Goal: Task Accomplishment & Management: Use online tool/utility

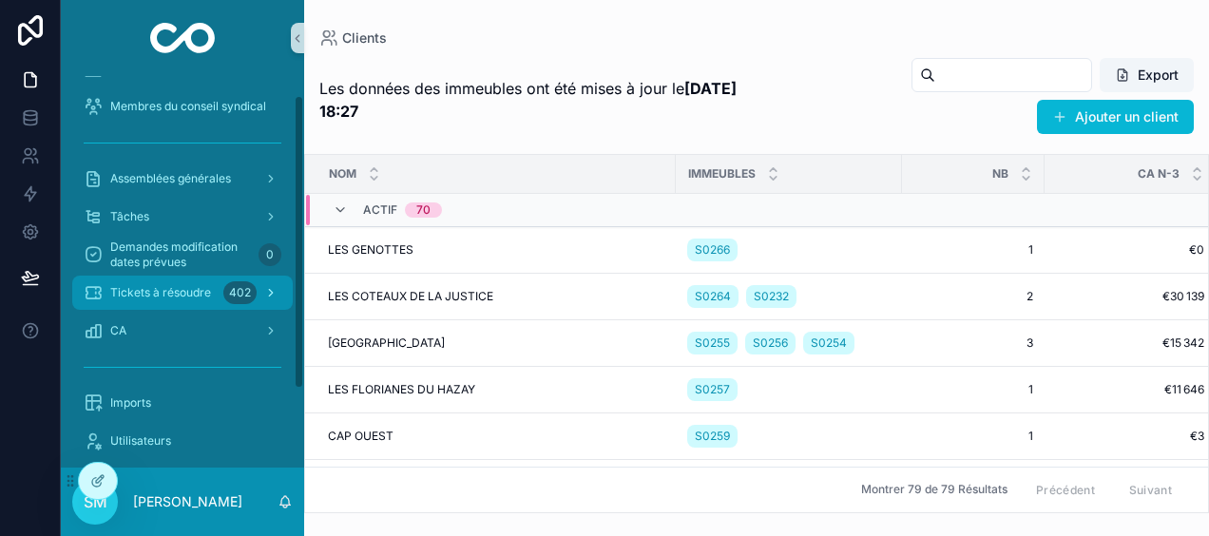
scroll to position [129, 0]
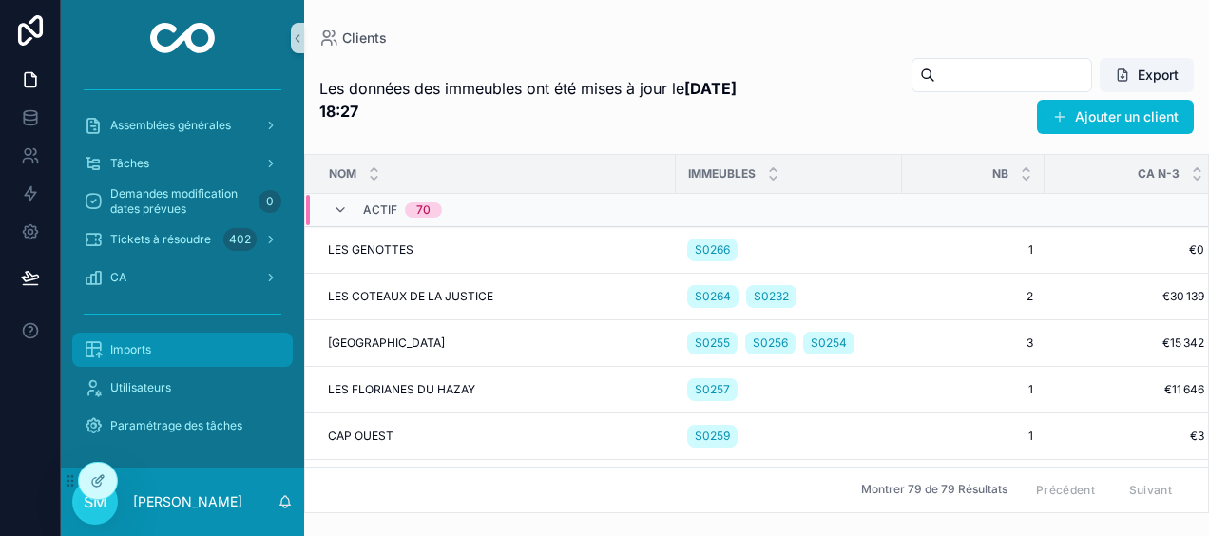
click at [93, 344] on icon "scrollable content" at bounding box center [93, 349] width 19 height 19
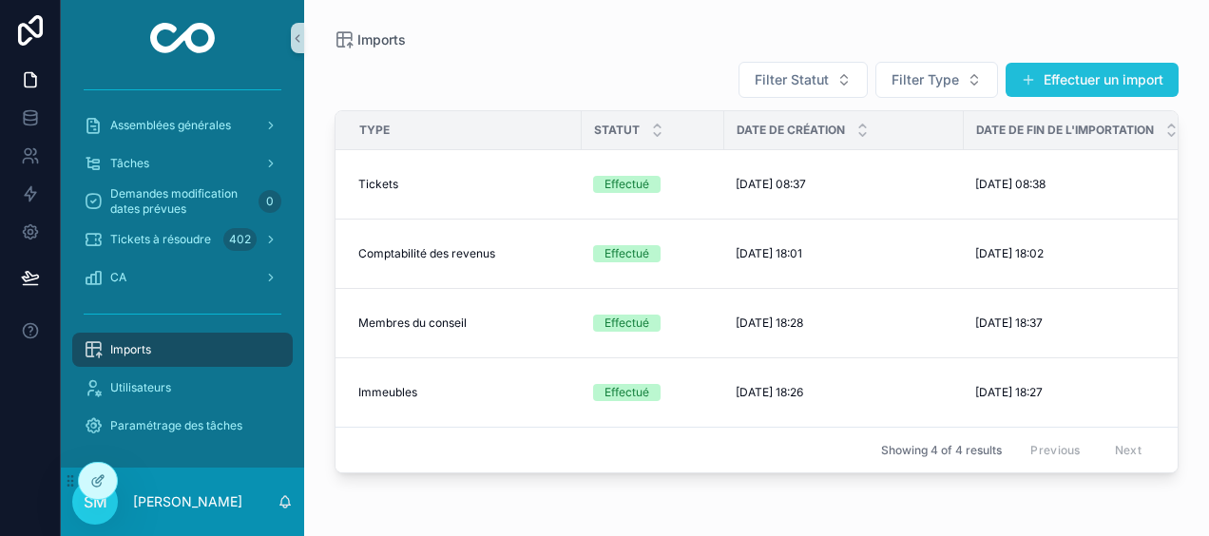
click at [1079, 76] on button "Effectuer un import" at bounding box center [1092, 80] width 173 height 34
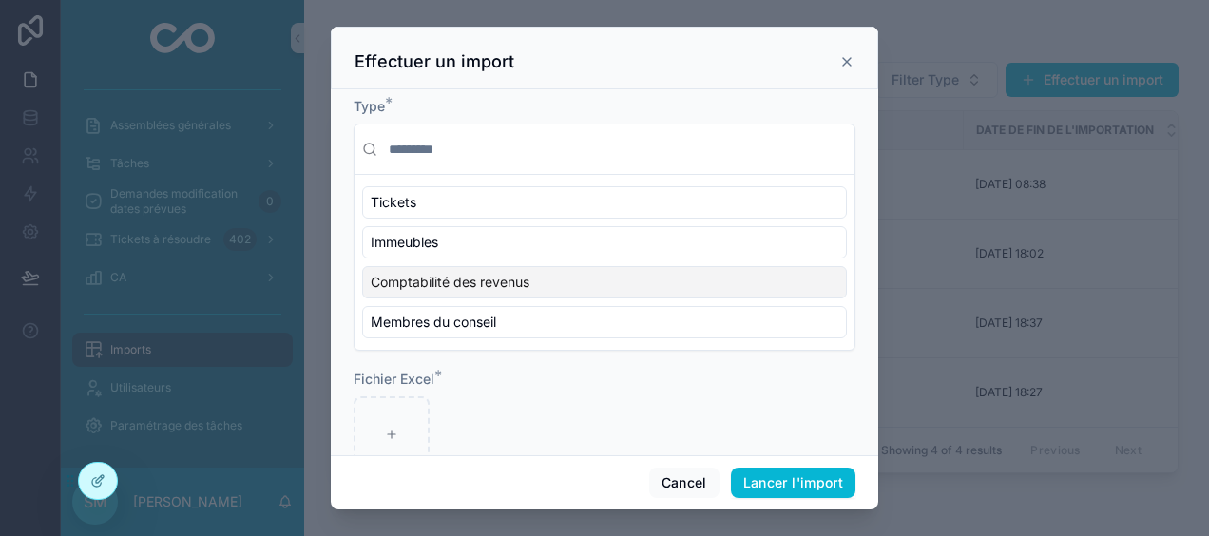
click at [548, 282] on div "Comptabilité des revenus" at bounding box center [604, 282] width 485 height 32
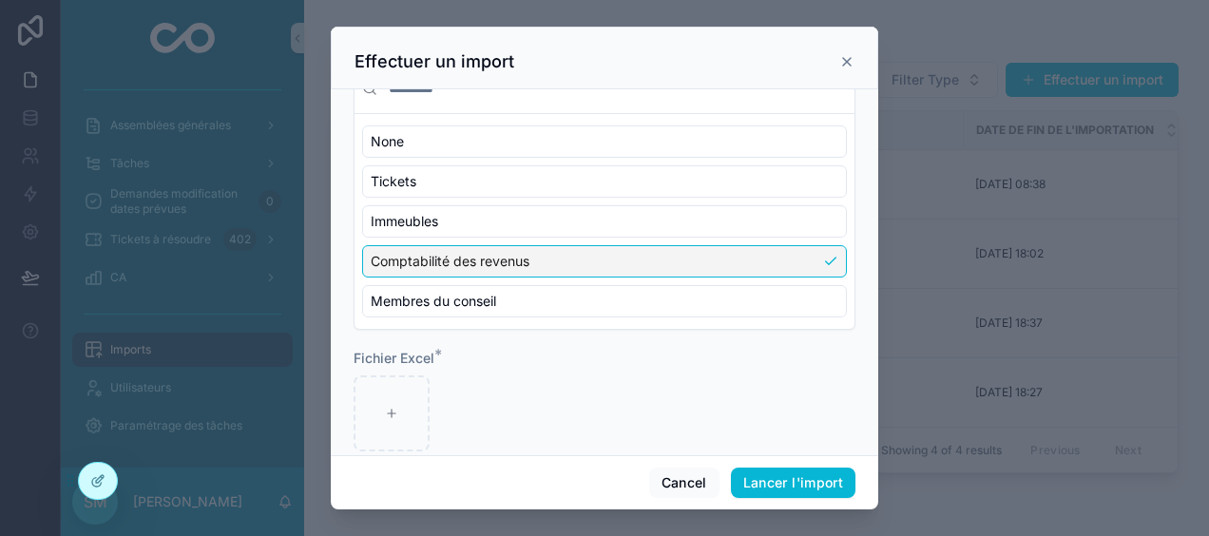
scroll to position [86, 0]
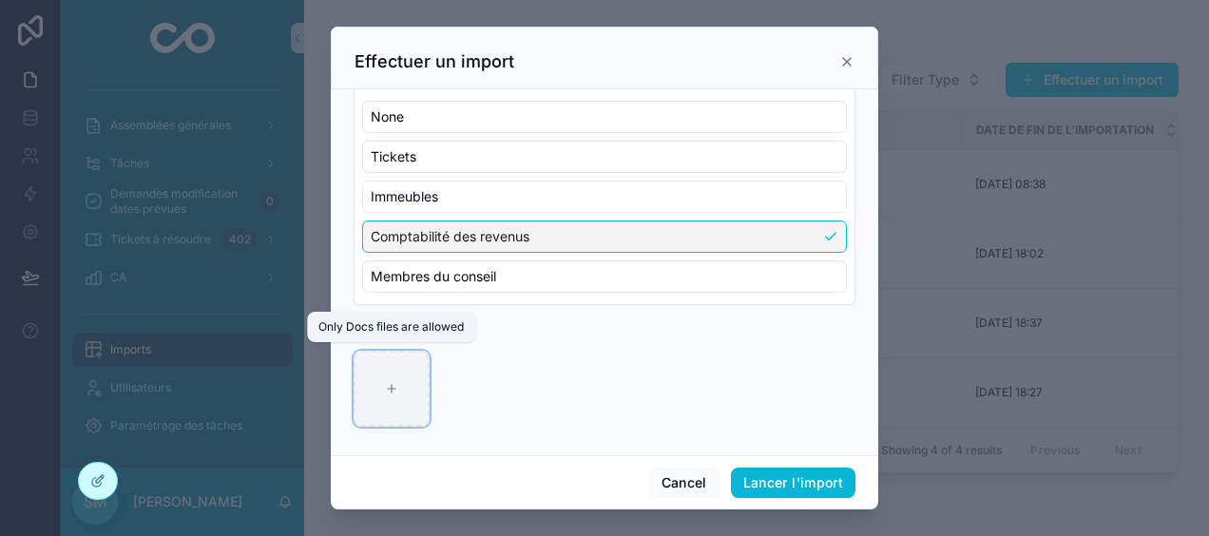
click at [419, 391] on div "scrollable content" at bounding box center [392, 389] width 76 height 76
type input "**********"
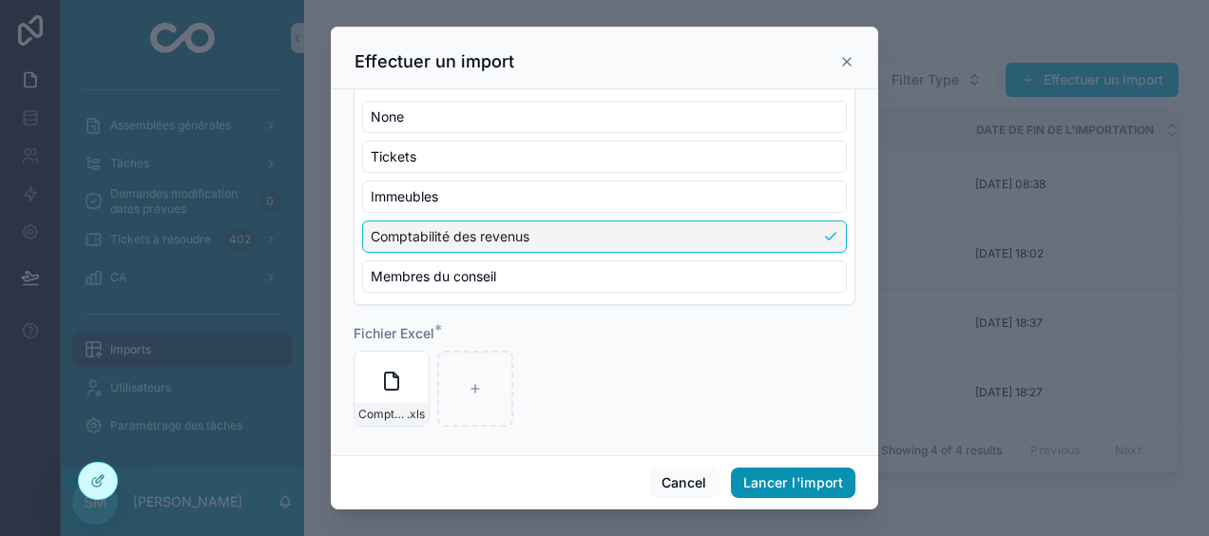
click at [838, 473] on button "Lancer l'import" at bounding box center [793, 483] width 125 height 30
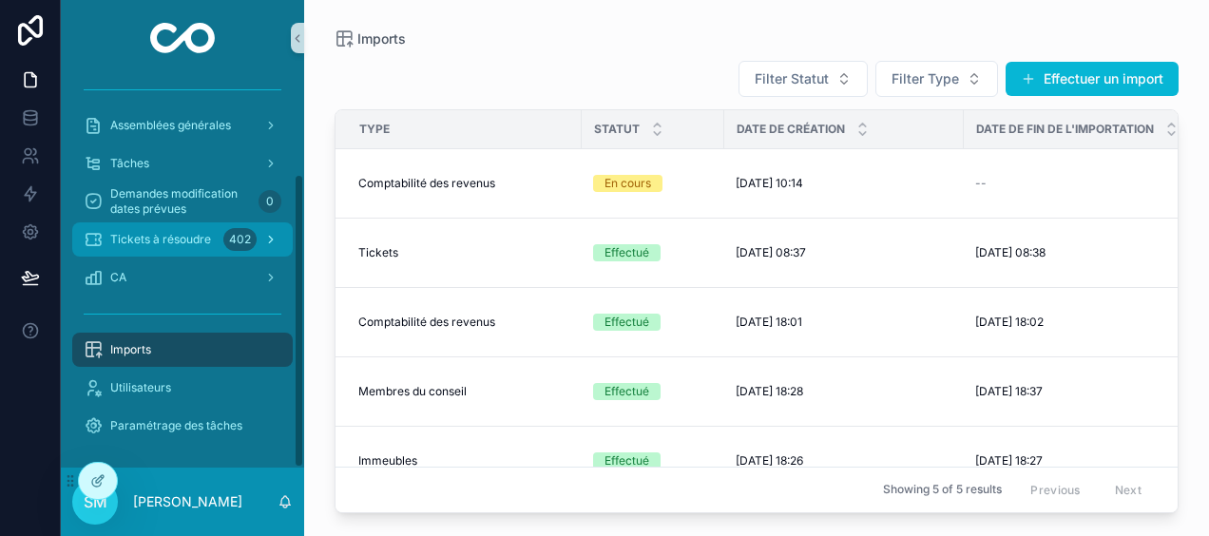
click at [192, 234] on span "Tickets à résoudre" at bounding box center [160, 239] width 101 height 15
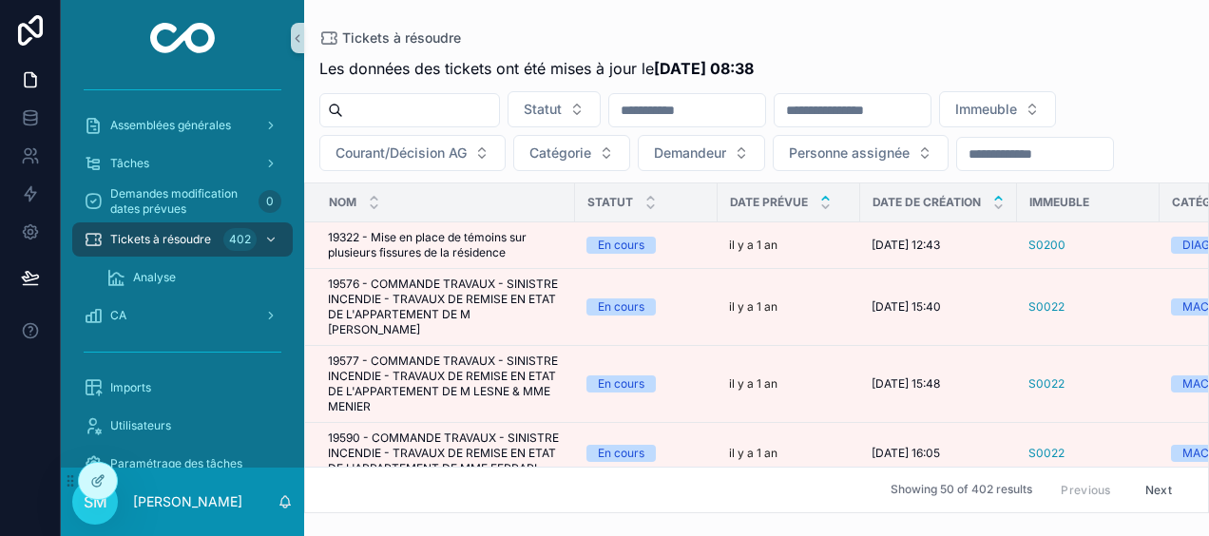
click at [996, 194] on icon "scrollable content" at bounding box center [998, 198] width 12 height 12
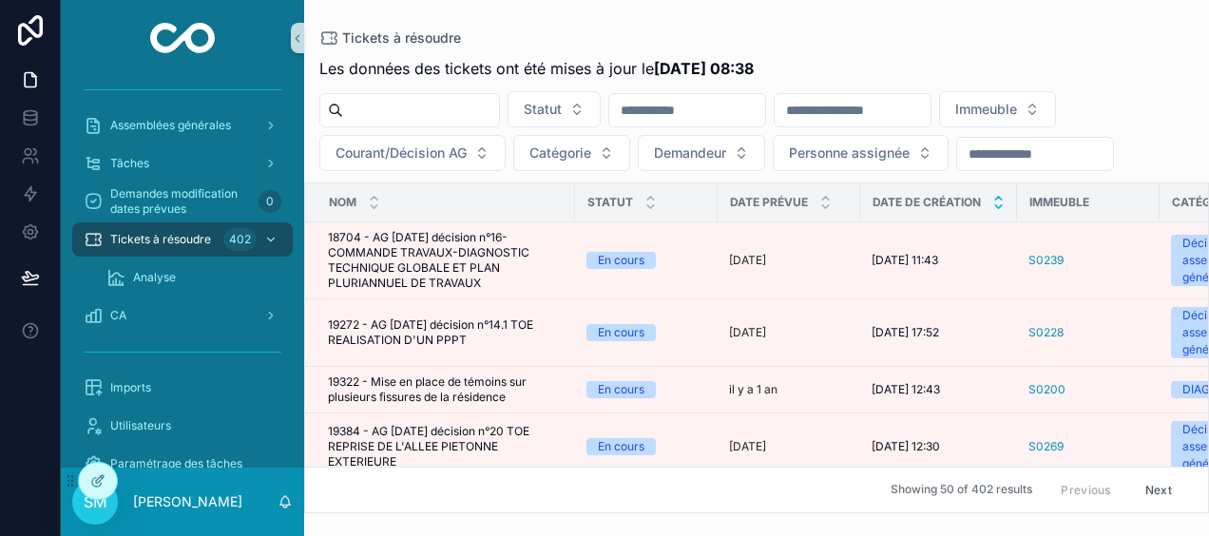
click at [995, 203] on icon "scrollable content" at bounding box center [998, 207] width 12 height 12
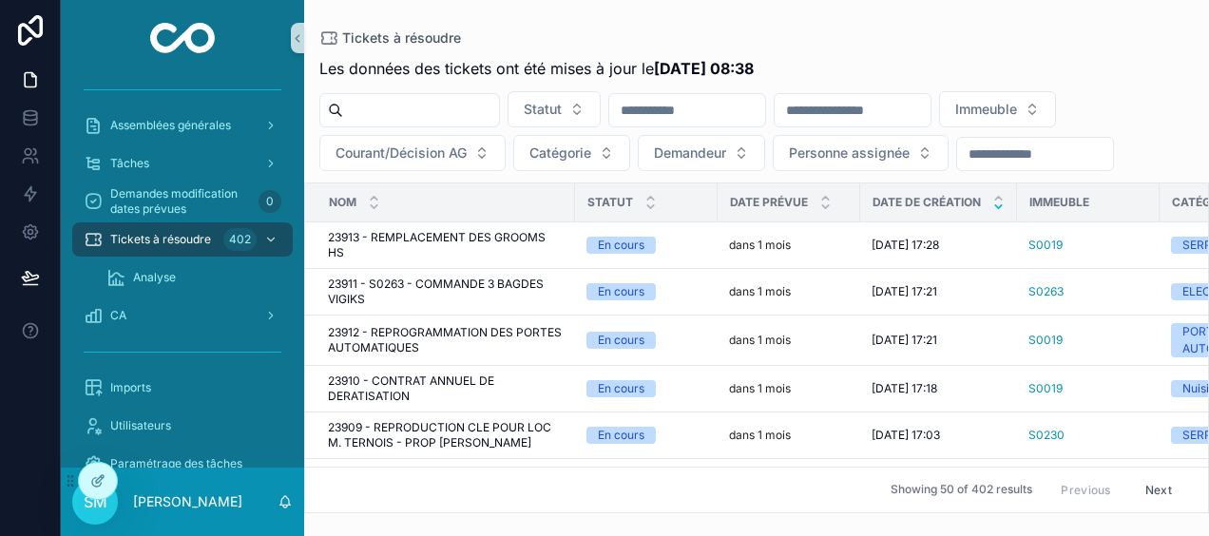
click at [931, 106] on input "scrollable content" at bounding box center [853, 110] width 156 height 27
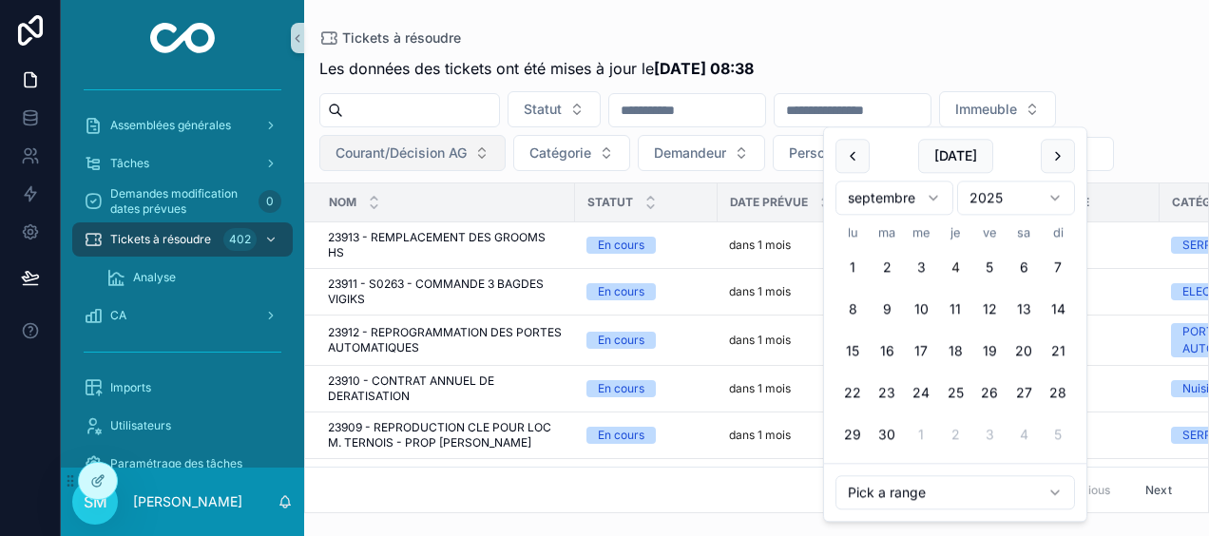
click at [433, 150] on span "Courant/Décision AG" at bounding box center [401, 153] width 131 height 19
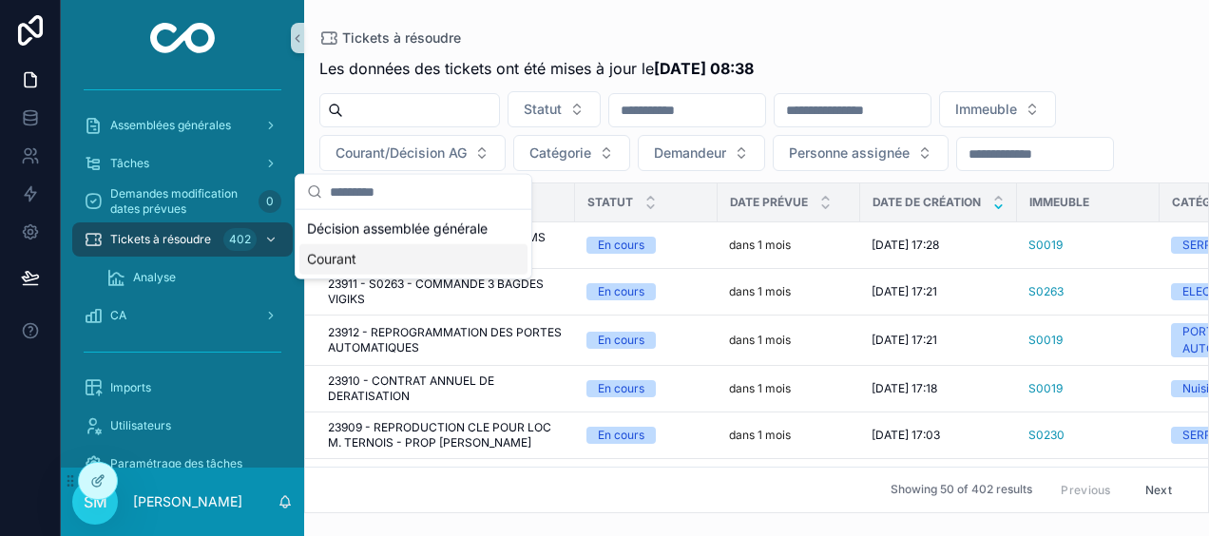
click at [361, 259] on div "Courant" at bounding box center [413, 259] width 228 height 30
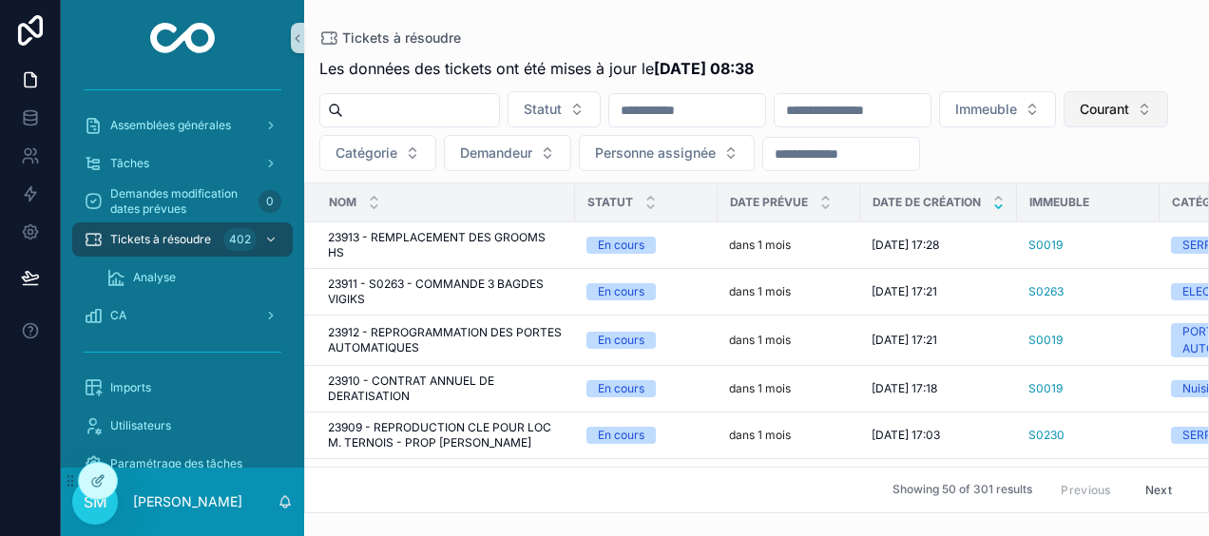
click at [1080, 119] on span "Courant" at bounding box center [1104, 109] width 49 height 19
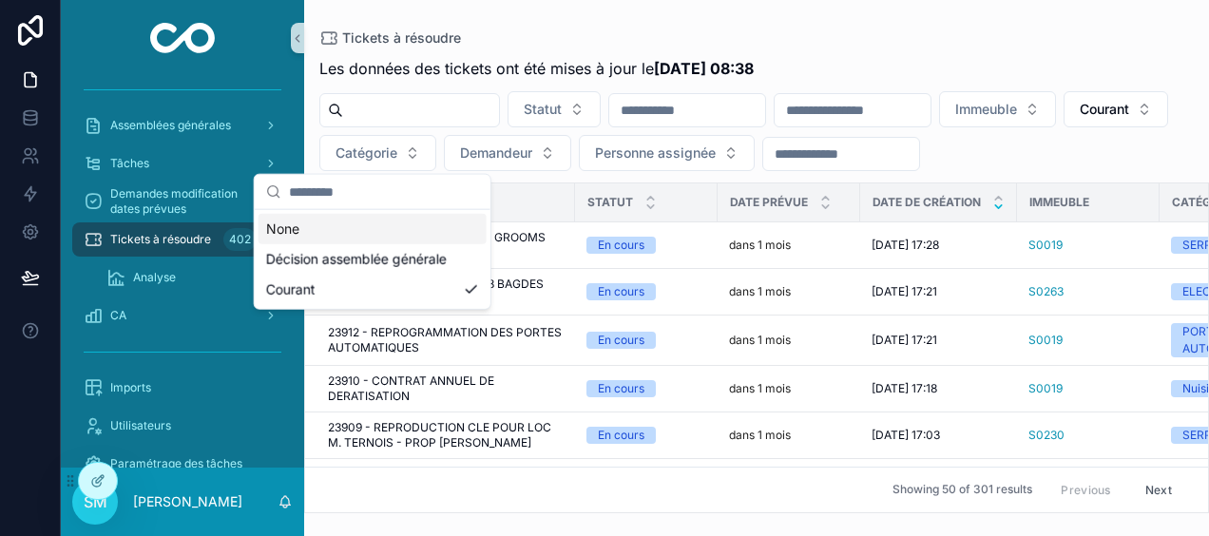
click at [294, 225] on div "None" at bounding box center [373, 229] width 228 height 30
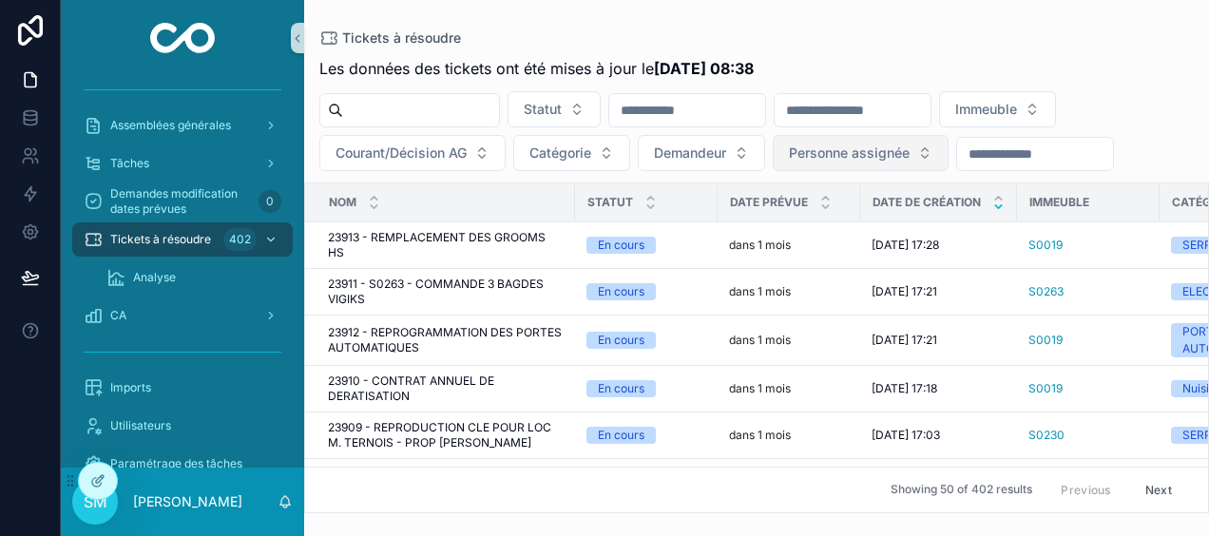
click at [859, 150] on span "Personne assignée" at bounding box center [849, 153] width 121 height 19
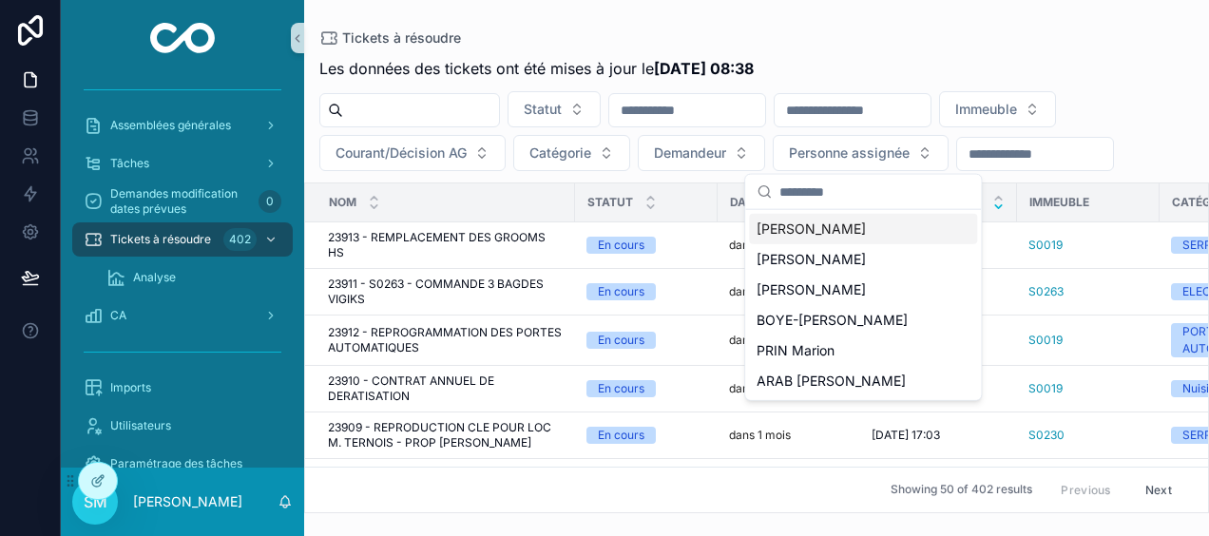
click at [880, 19] on div "Tickets à résoudre Les données des tickets ont été mises à jour le [DATE] 08:38…" at bounding box center [756, 256] width 905 height 513
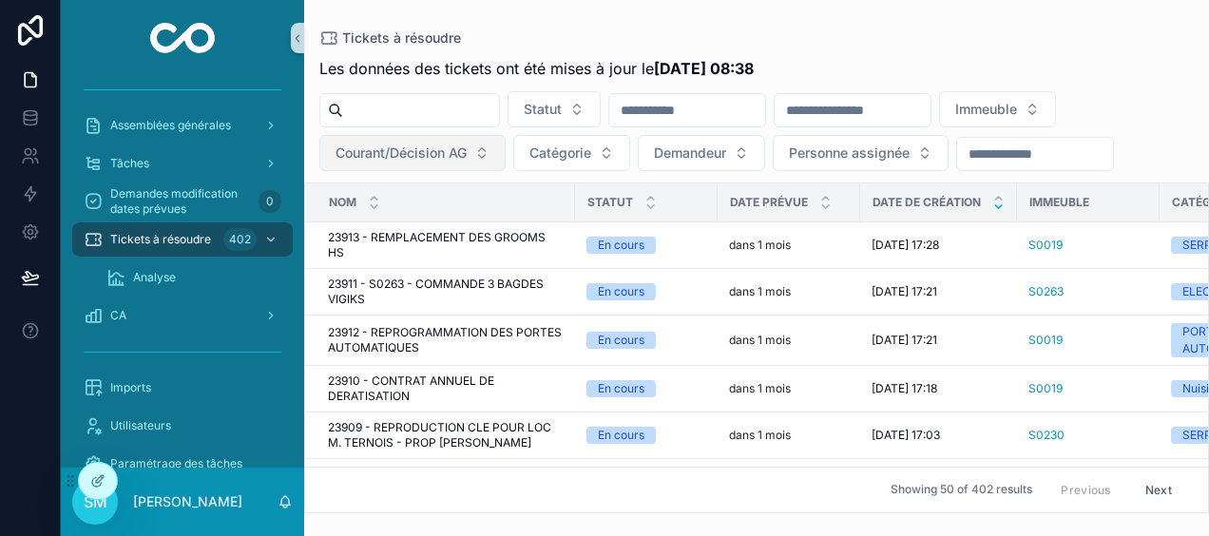
click at [420, 146] on span "Courant/Décision AG" at bounding box center [401, 153] width 131 height 19
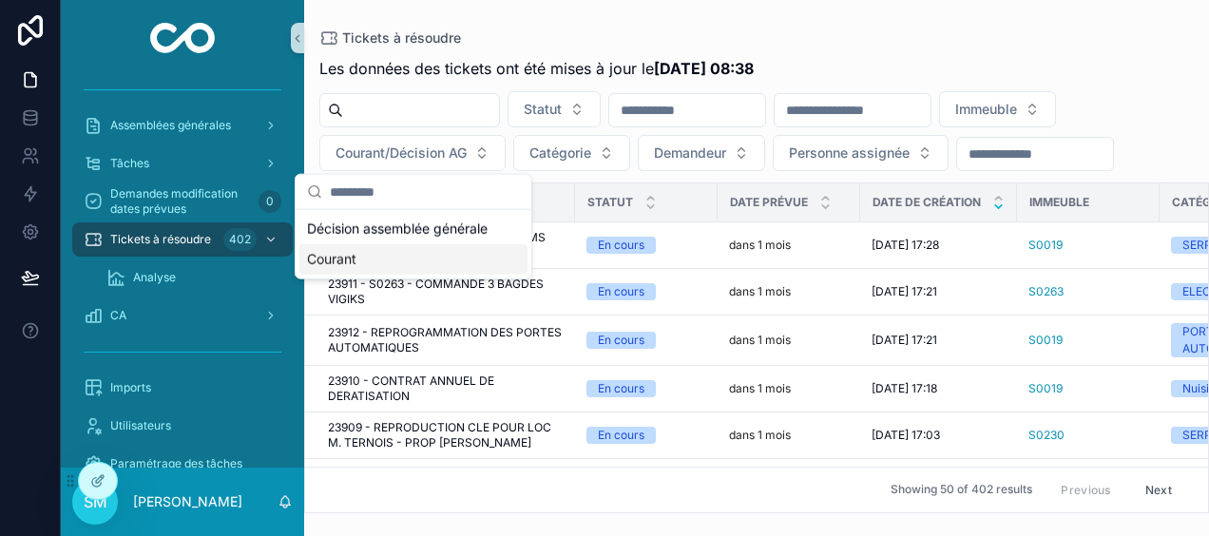
click at [341, 260] on div "Courant" at bounding box center [413, 259] width 228 height 30
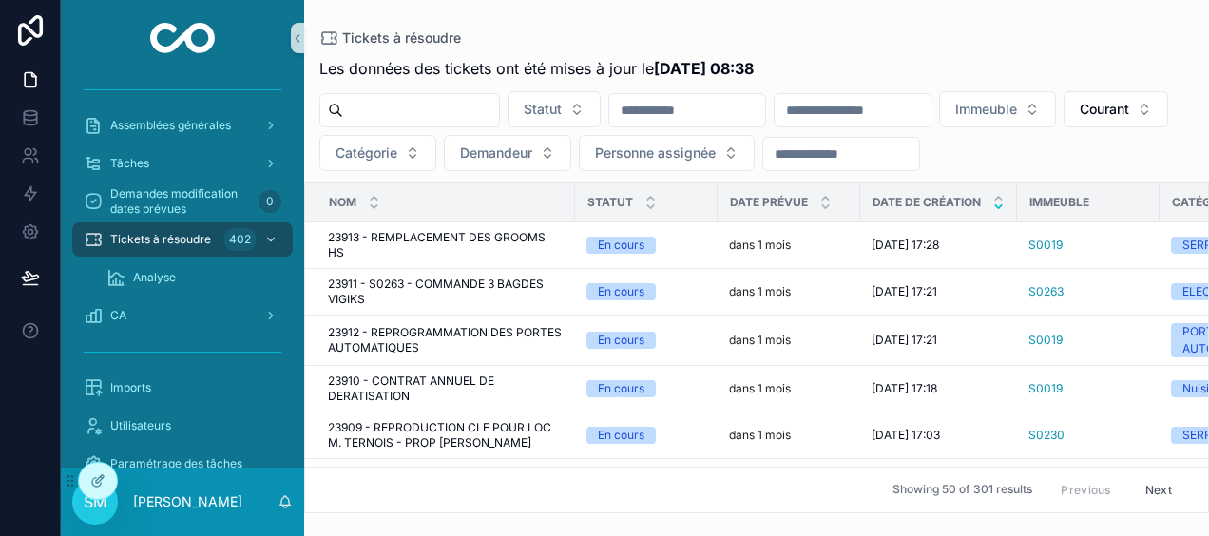
click at [919, 109] on input "scrollable content" at bounding box center [853, 110] width 156 height 27
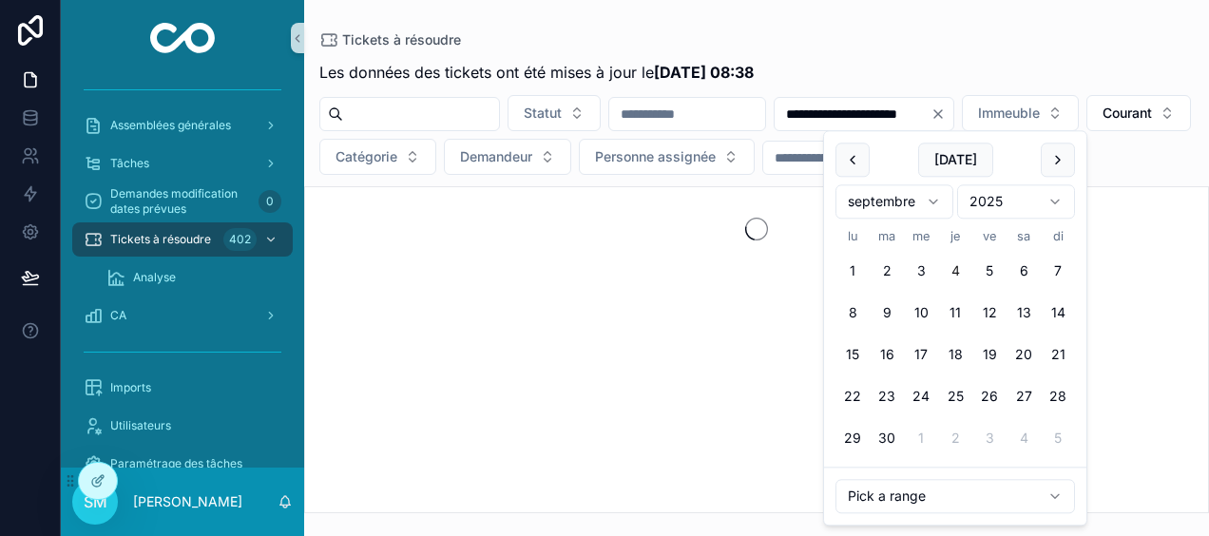
click at [1021, 16] on div "**********" at bounding box center [756, 256] width 905 height 513
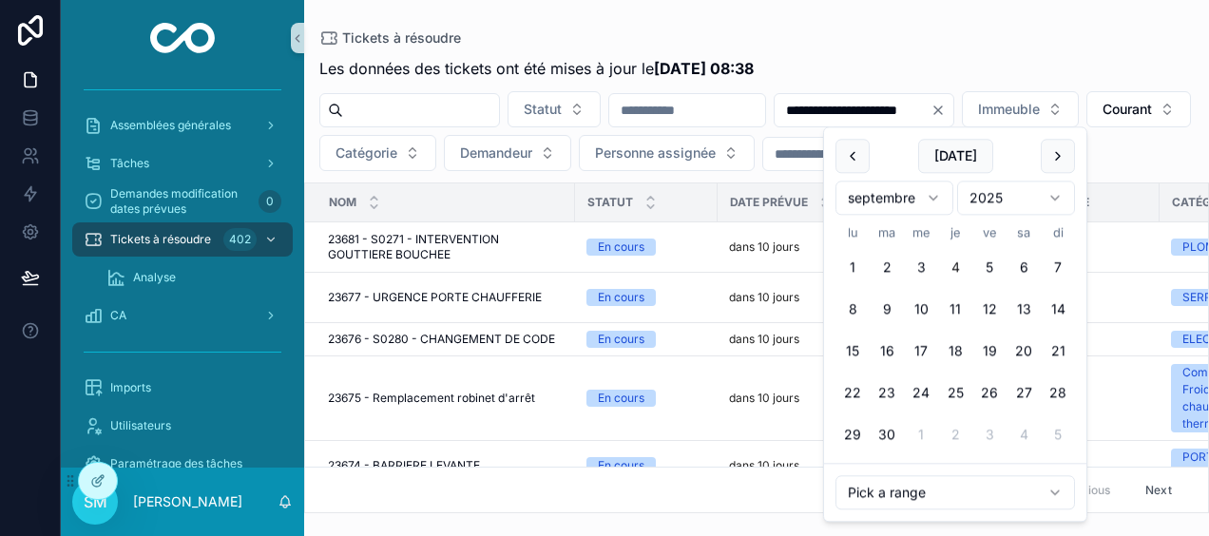
click at [898, 108] on input "**********" at bounding box center [853, 110] width 156 height 27
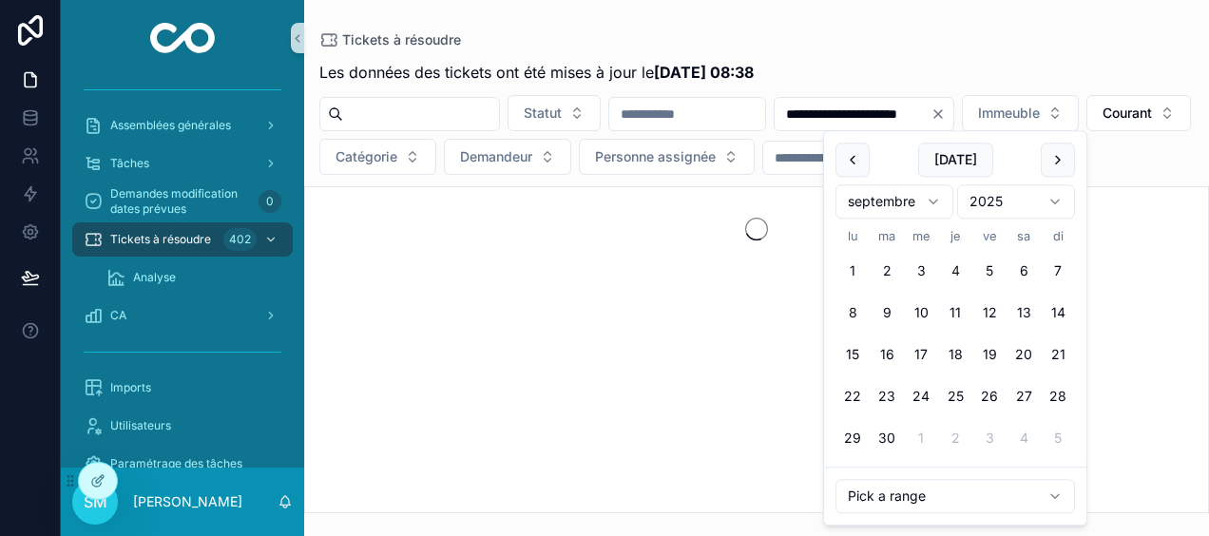
click at [998, 49] on div "**********" at bounding box center [756, 281] width 905 height 464
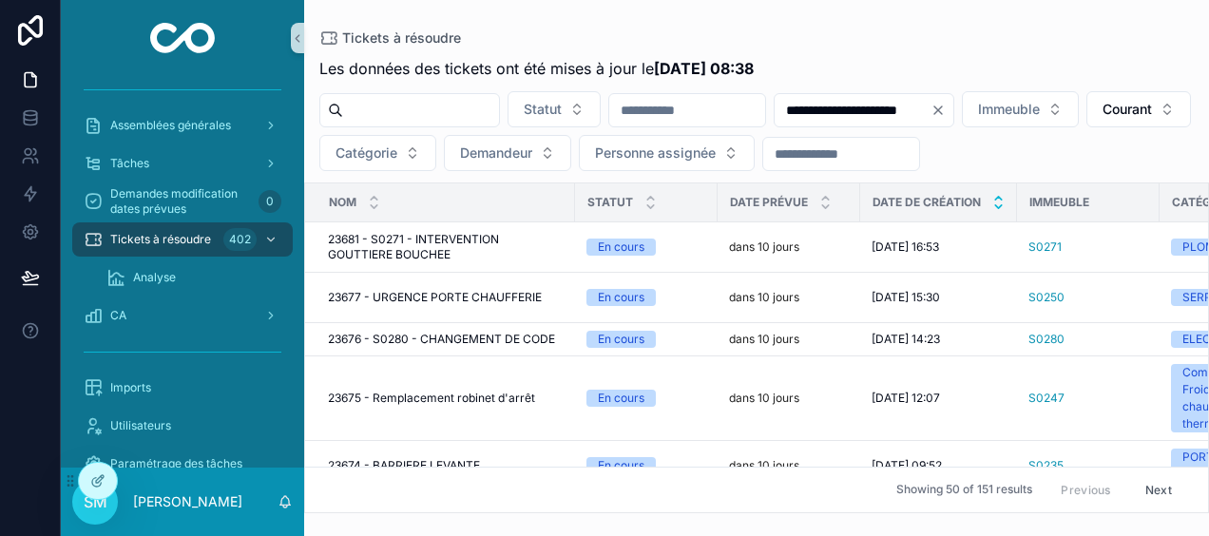
click at [998, 204] on icon "scrollable content" at bounding box center [998, 198] width 12 height 12
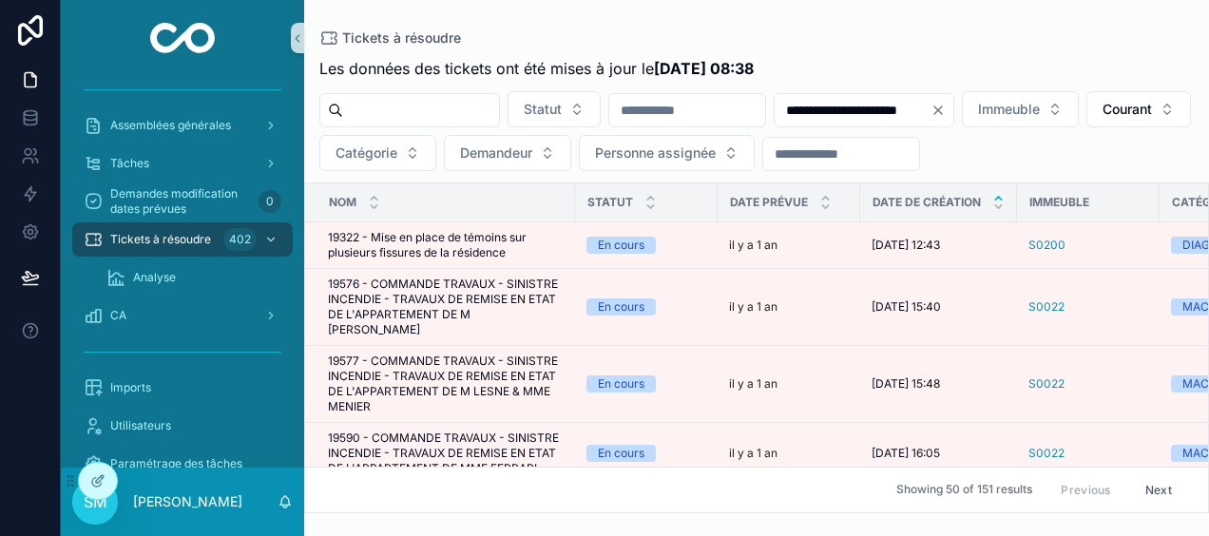
click at [897, 108] on input "**********" at bounding box center [853, 110] width 156 height 27
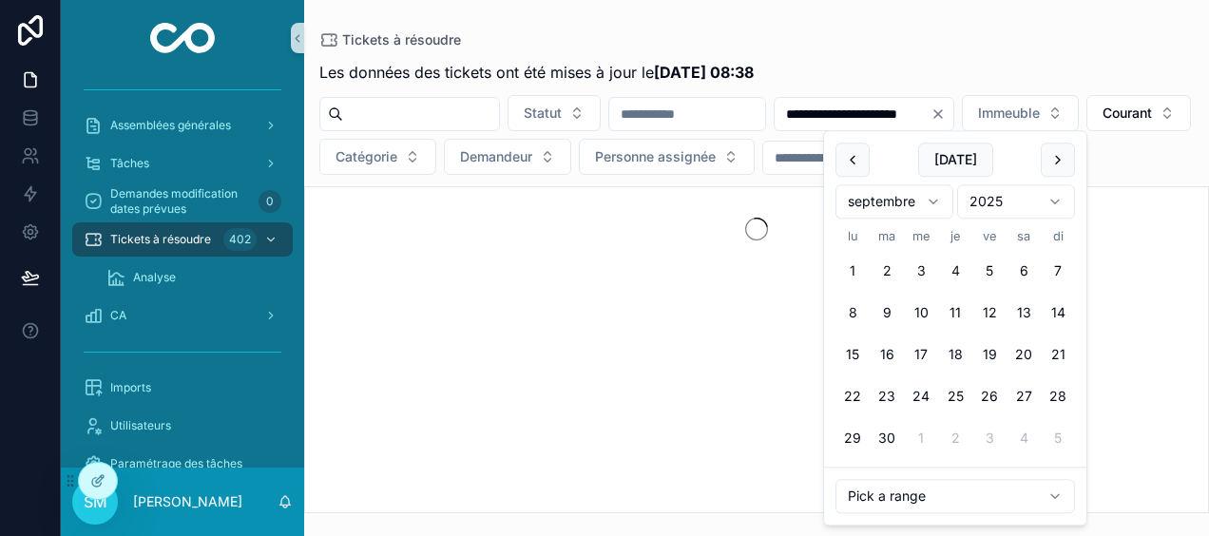
type input "**********"
click at [953, 47] on div "Tickets à résoudre" at bounding box center [756, 39] width 874 height 19
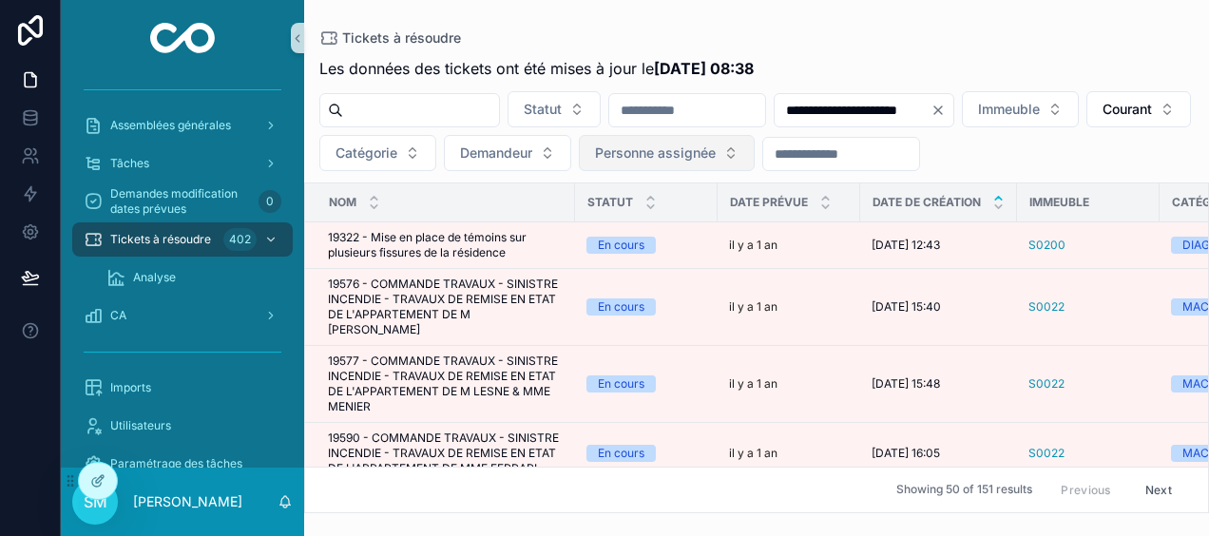
click at [755, 154] on button "Personne assignée" at bounding box center [667, 153] width 176 height 36
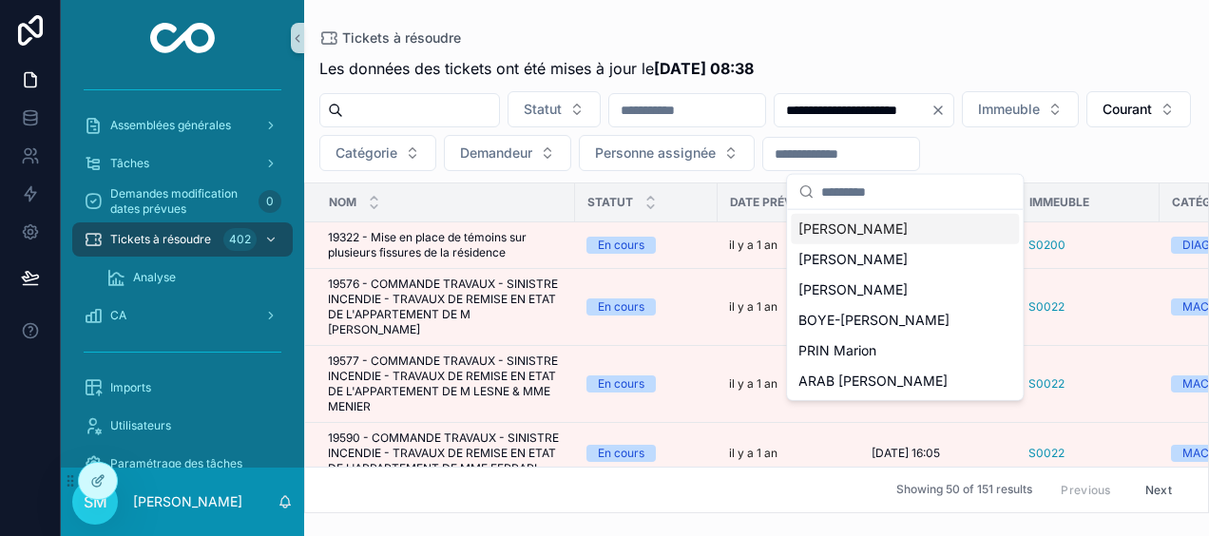
click at [929, 224] on div "[PERSON_NAME]" at bounding box center [905, 229] width 228 height 30
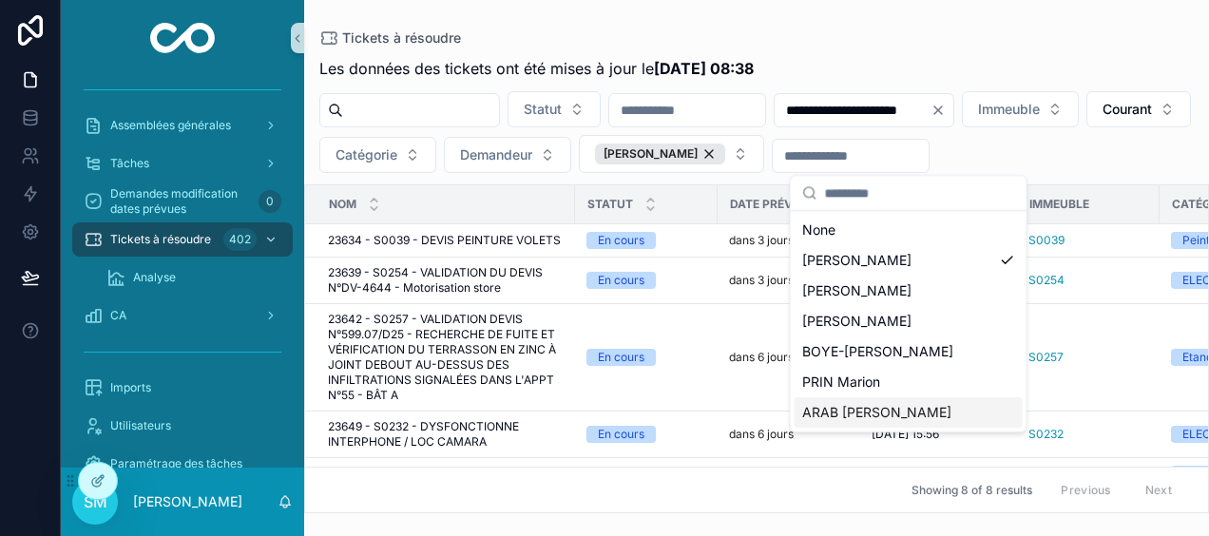
click at [932, 409] on div "ARAB [PERSON_NAME]" at bounding box center [909, 412] width 228 height 30
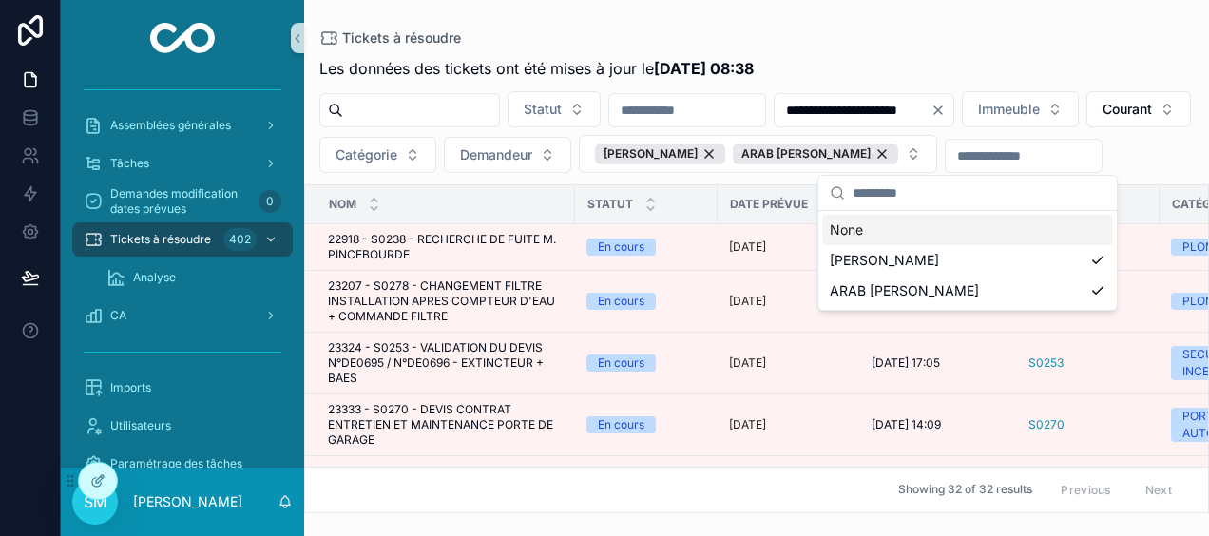
click at [1013, 38] on div "Tickets à résoudre" at bounding box center [756, 37] width 874 height 15
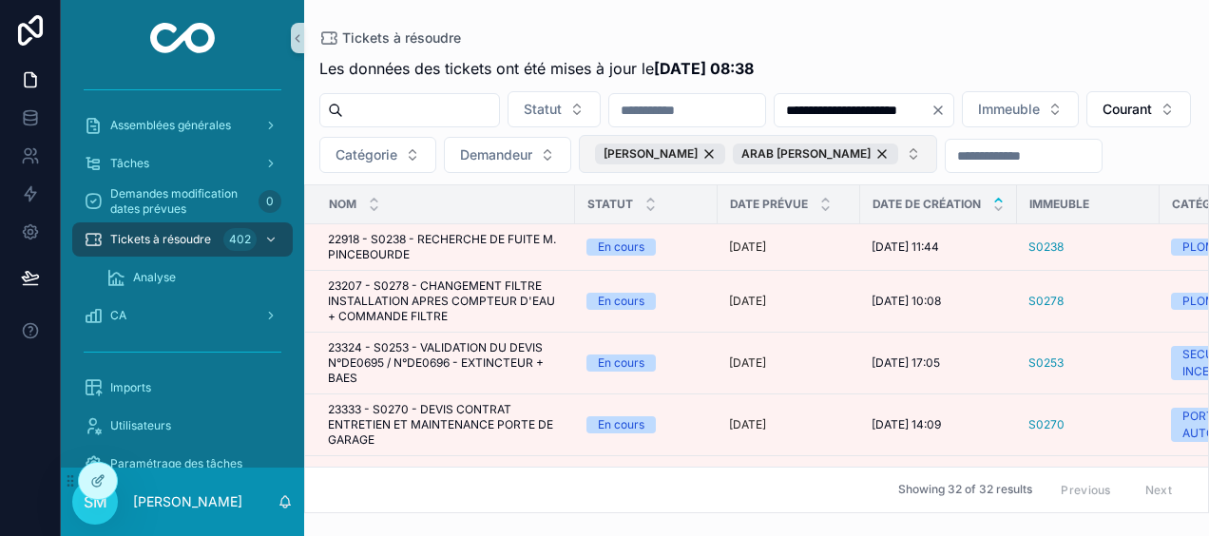
click at [937, 154] on button "[PERSON_NAME] ARAB [PERSON_NAME]" at bounding box center [758, 154] width 358 height 38
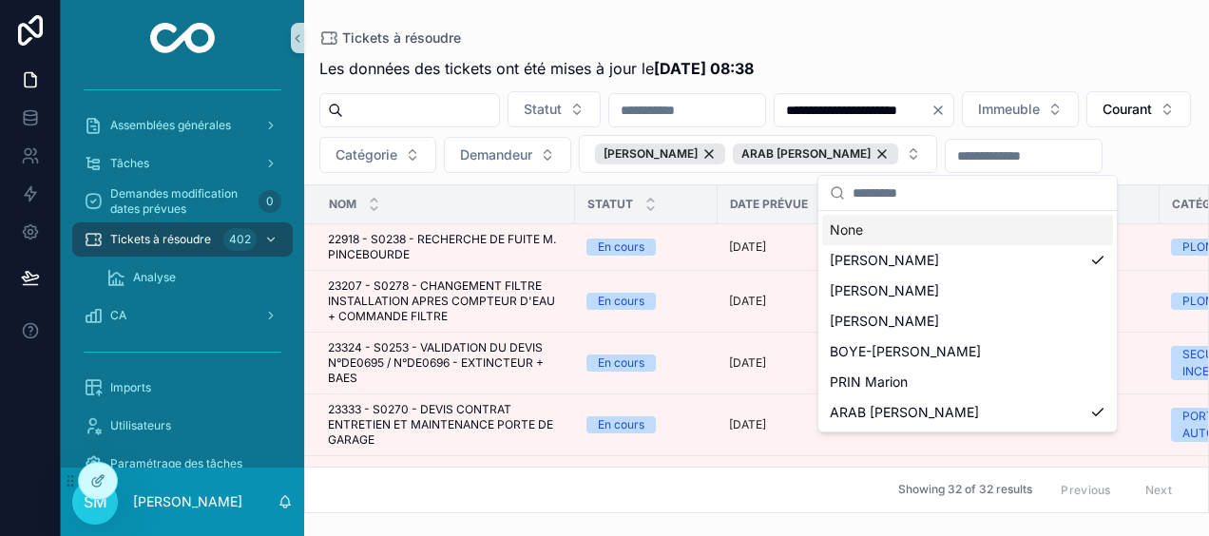
click at [909, 228] on div "None" at bounding box center [967, 230] width 291 height 30
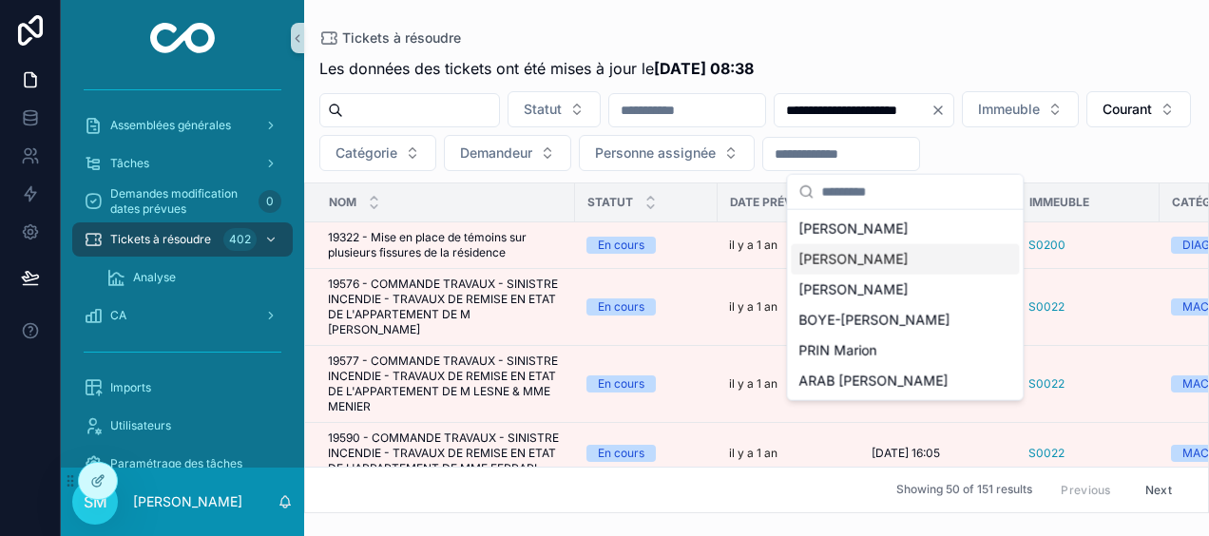
click at [913, 259] on div "[PERSON_NAME]" at bounding box center [905, 259] width 228 height 30
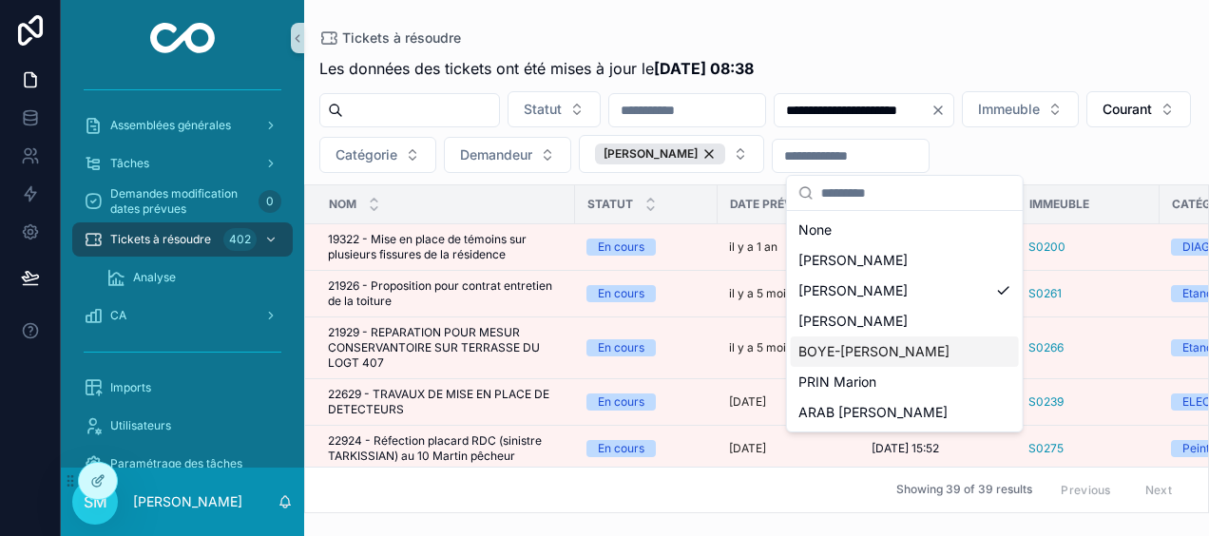
click at [932, 356] on div "BOYE-[PERSON_NAME]" at bounding box center [905, 351] width 228 height 30
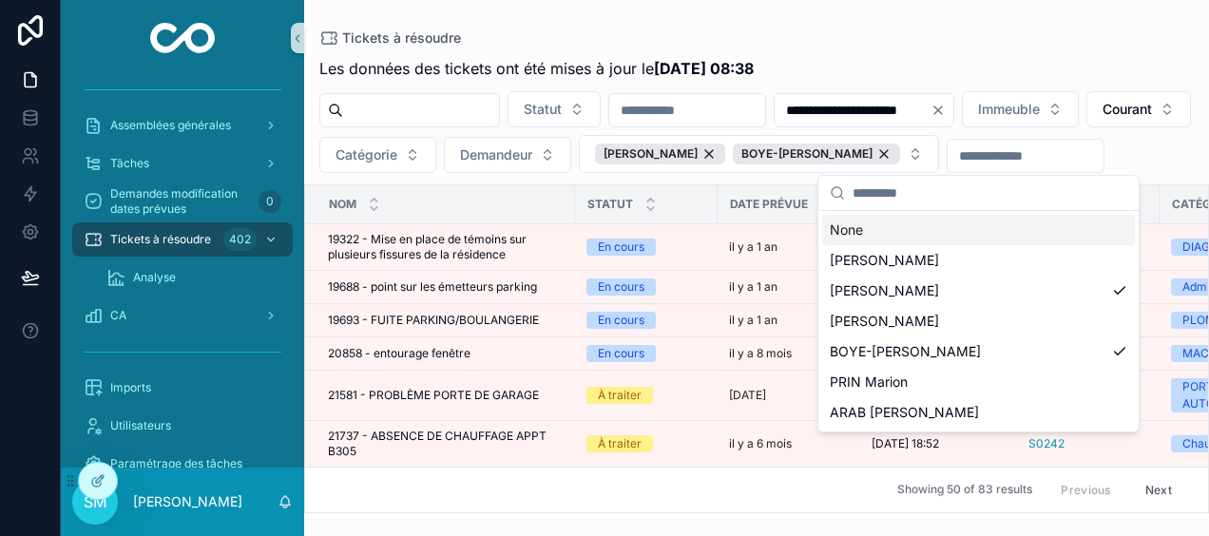
click at [1072, 44] on div "Tickets à résoudre" at bounding box center [756, 37] width 874 height 15
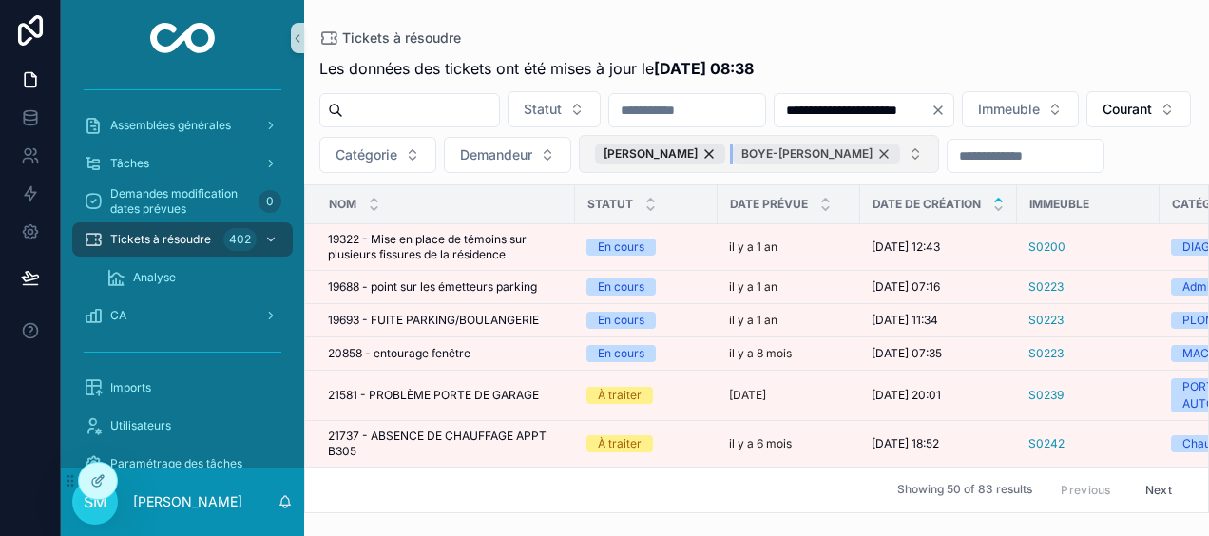
click at [900, 150] on div "BOYE-[PERSON_NAME]" at bounding box center [816, 154] width 167 height 21
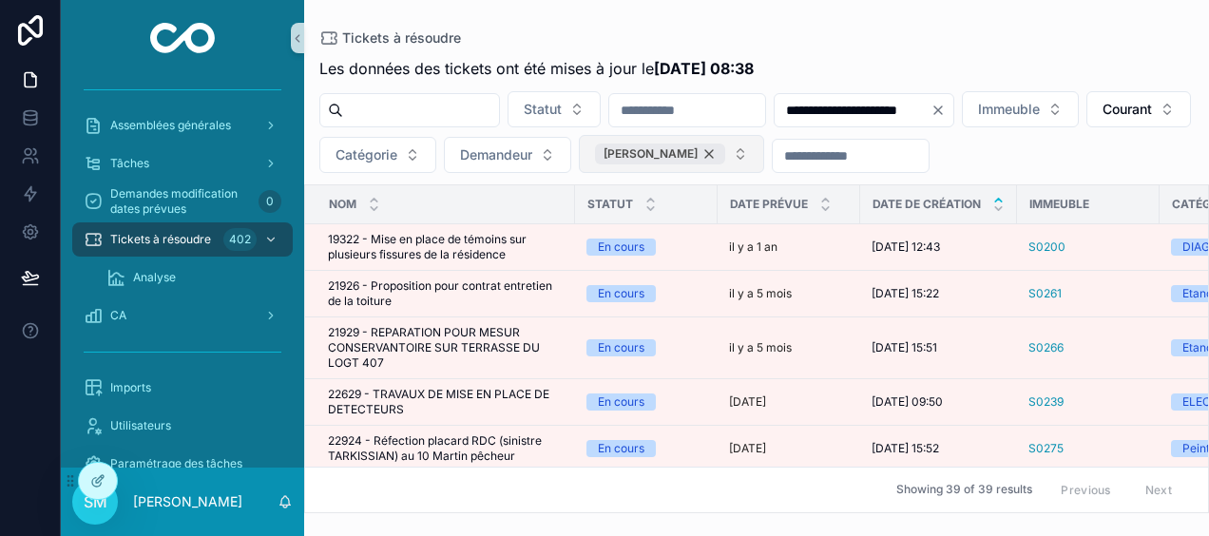
click at [725, 150] on div "[PERSON_NAME]" at bounding box center [660, 154] width 130 height 21
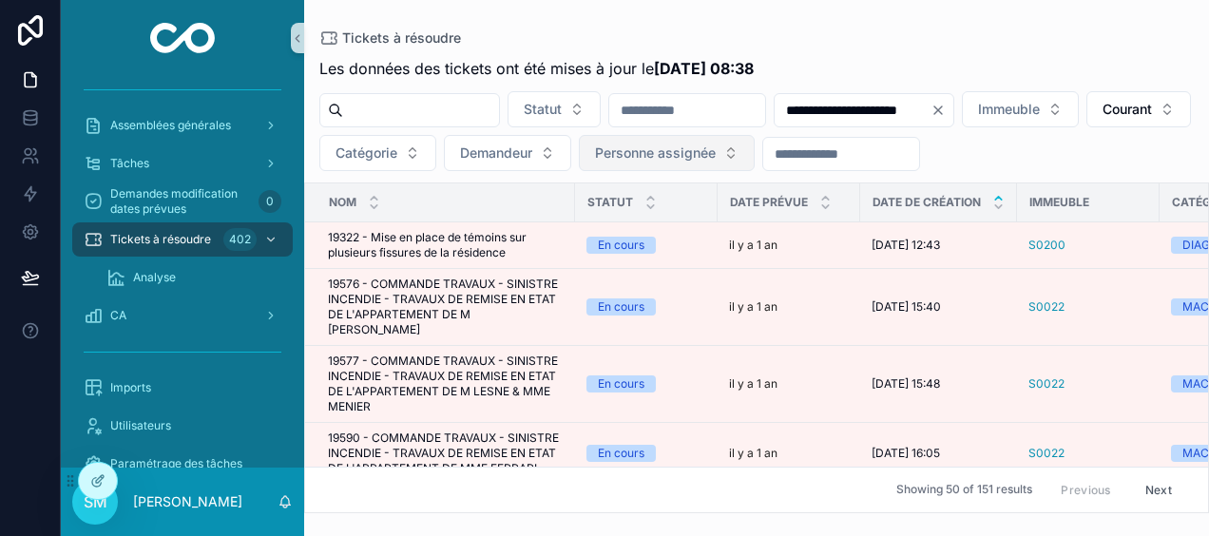
click at [755, 152] on button "Personne assignée" at bounding box center [667, 153] width 176 height 36
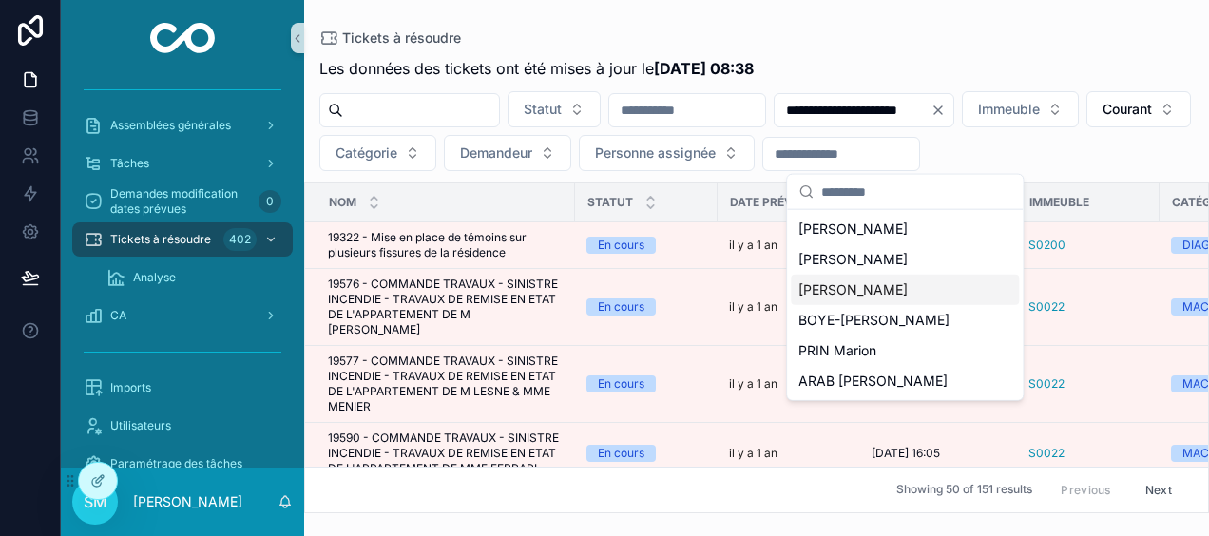
click at [935, 285] on div "[PERSON_NAME]" at bounding box center [905, 290] width 228 height 30
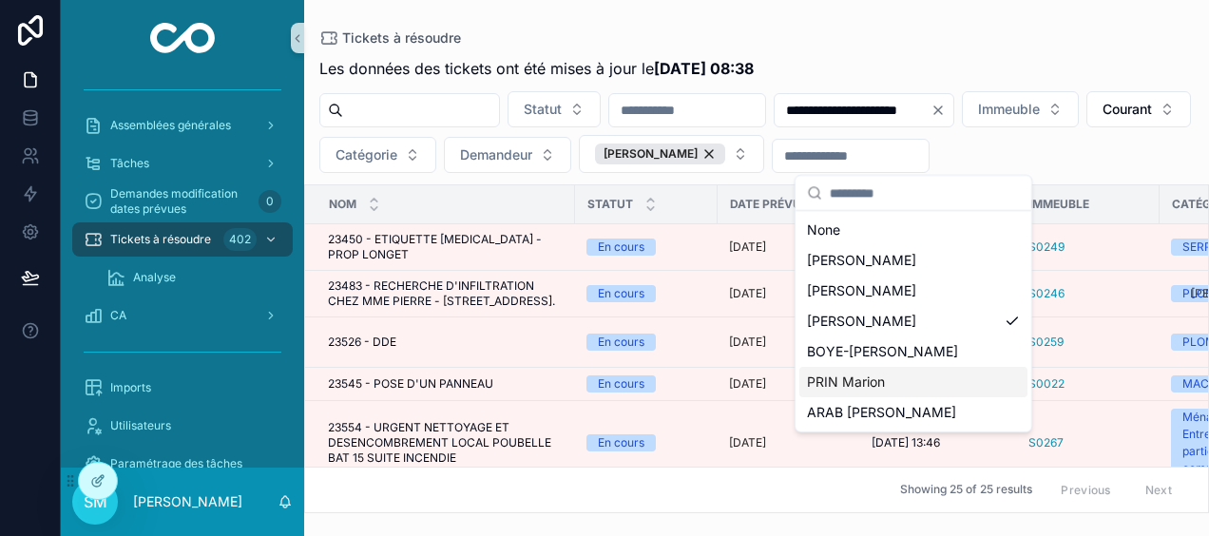
click at [892, 384] on div "PRIN Marion" at bounding box center [913, 382] width 228 height 30
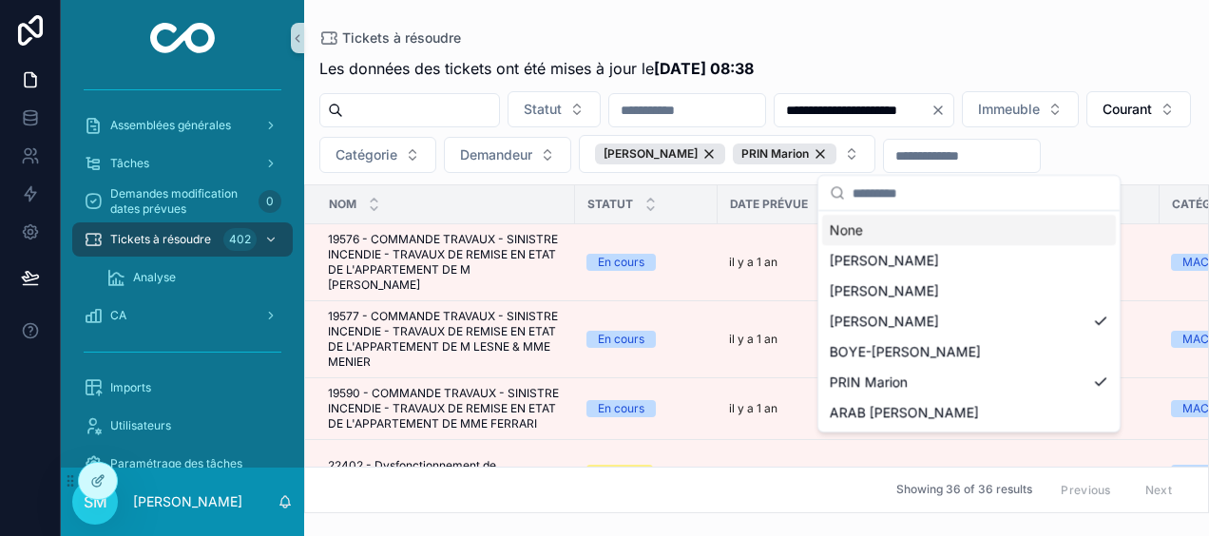
click at [972, 17] on div "**********" at bounding box center [756, 256] width 905 height 513
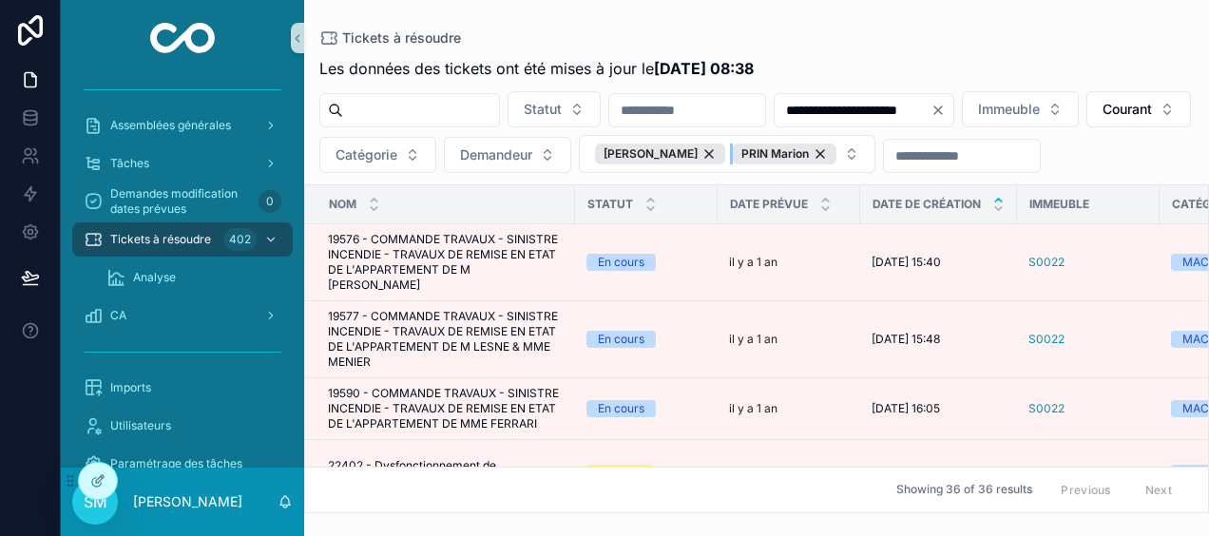
drag, startPoint x: 1067, startPoint y: 152, endPoint x: 955, endPoint y: 184, distance: 115.8
click at [836, 151] on div "PRIN Marion" at bounding box center [785, 154] width 104 height 21
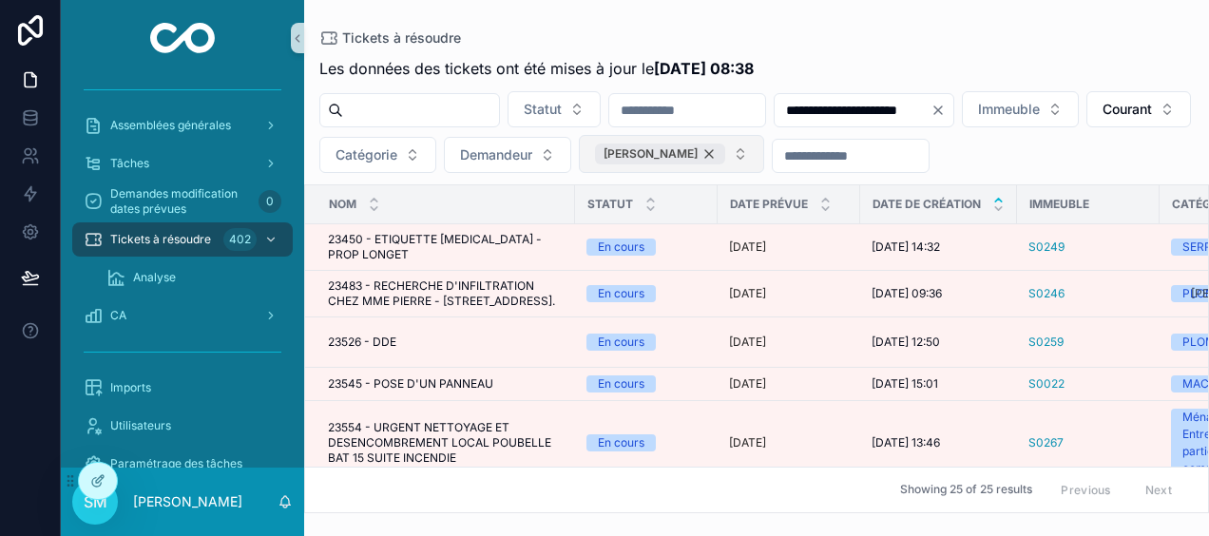
click at [725, 153] on div "[PERSON_NAME]" at bounding box center [660, 154] width 130 height 21
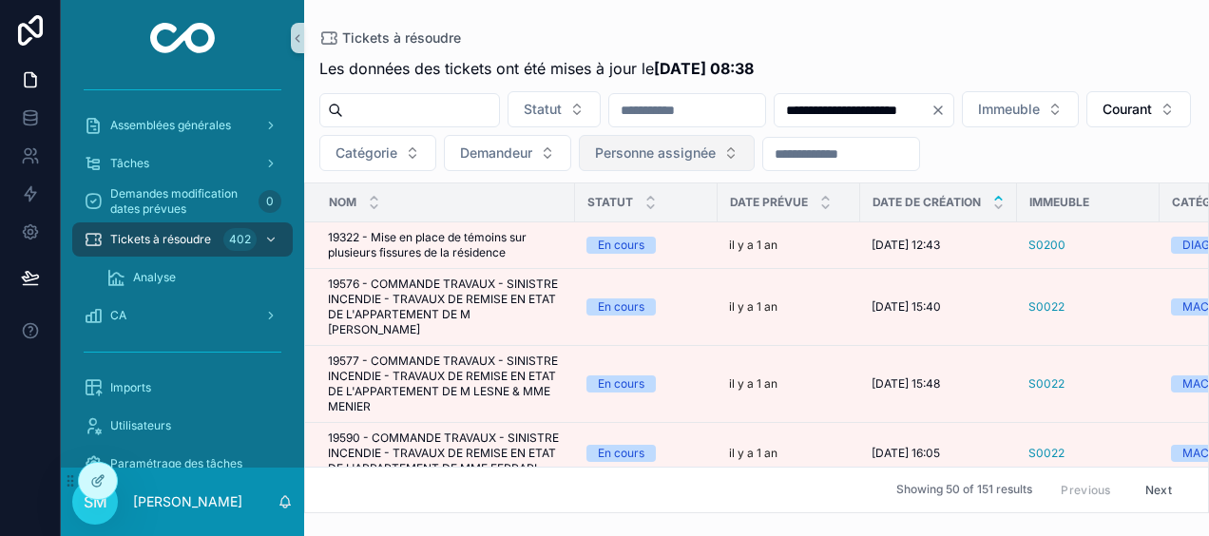
click at [942, 109] on icon "Clear" at bounding box center [938, 110] width 8 height 8
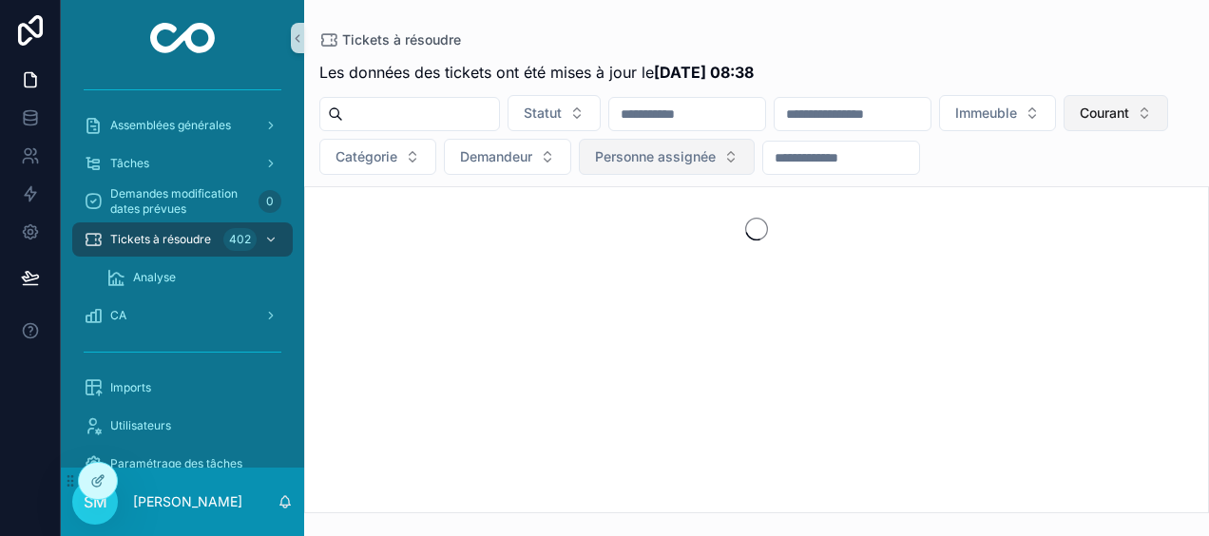
click at [1080, 123] on span "Courant" at bounding box center [1104, 113] width 49 height 19
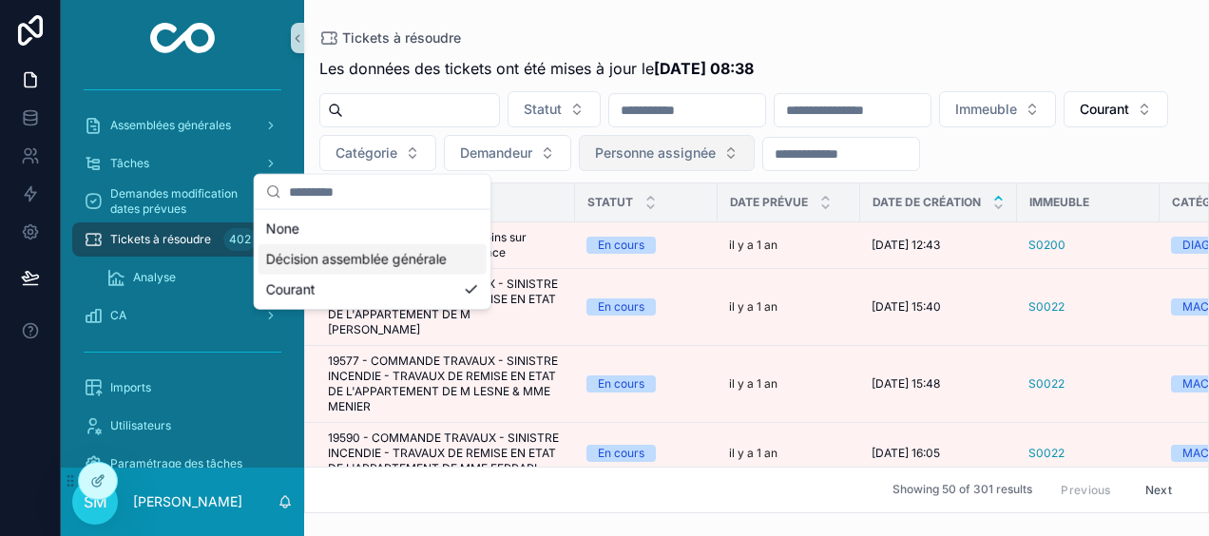
click at [368, 260] on div "Décision assemblée générale" at bounding box center [373, 259] width 228 height 30
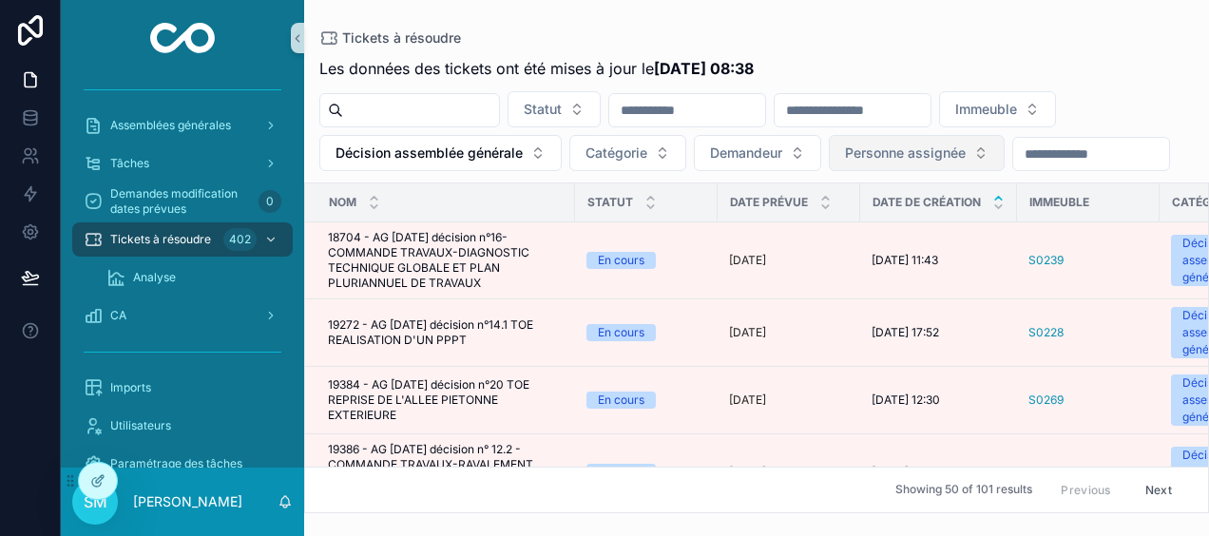
click at [929, 109] on input "scrollable content" at bounding box center [853, 110] width 156 height 27
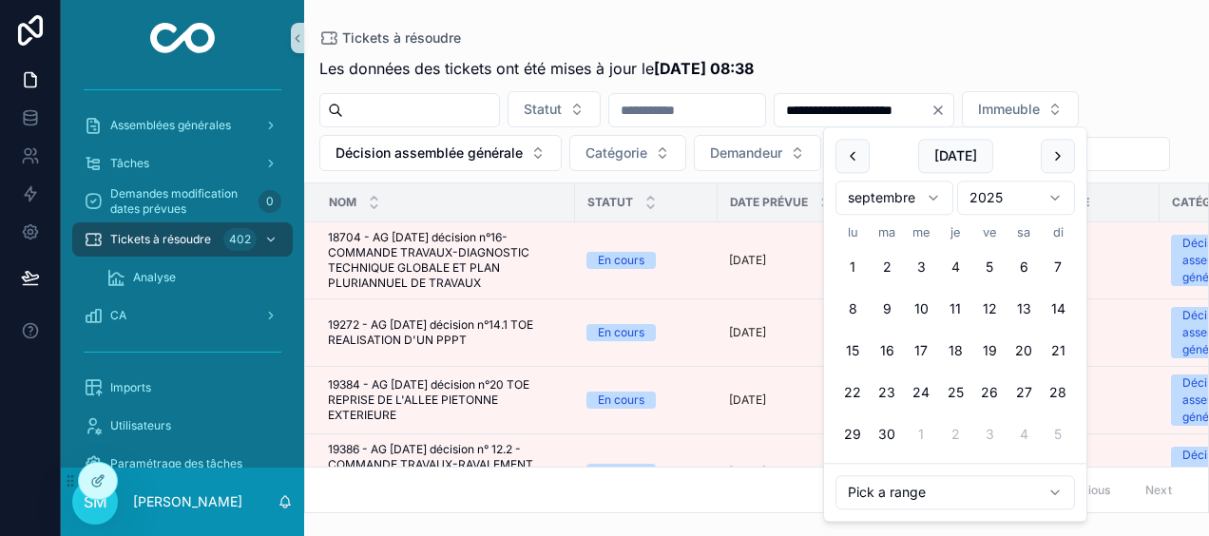
type input "**********"
click at [775, 32] on div "Tickets à résoudre" at bounding box center [756, 37] width 874 height 15
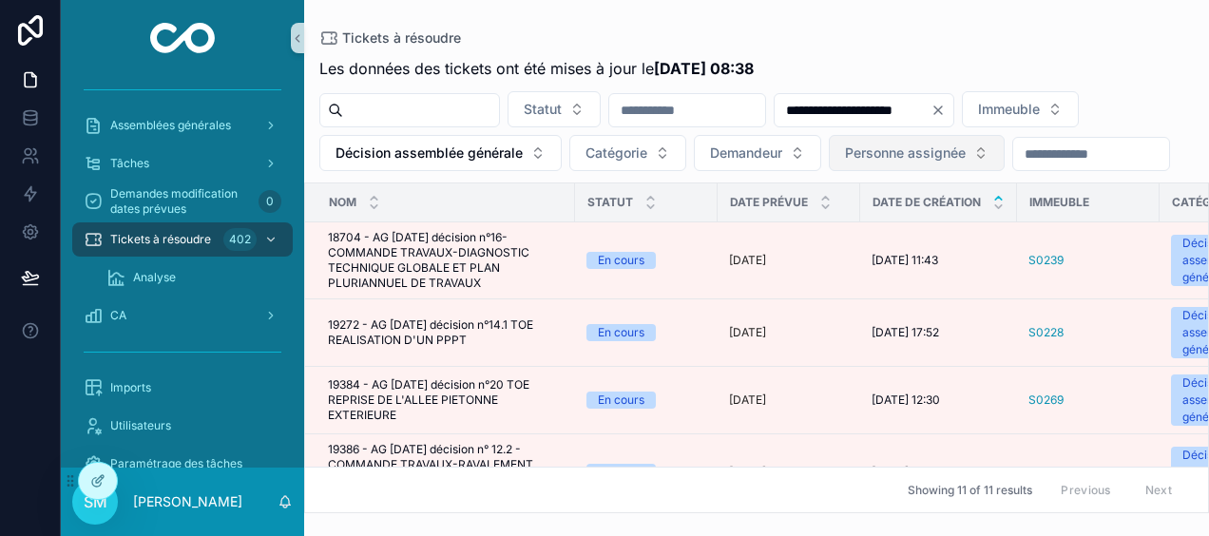
click at [966, 156] on span "Personne assignée" at bounding box center [905, 153] width 121 height 19
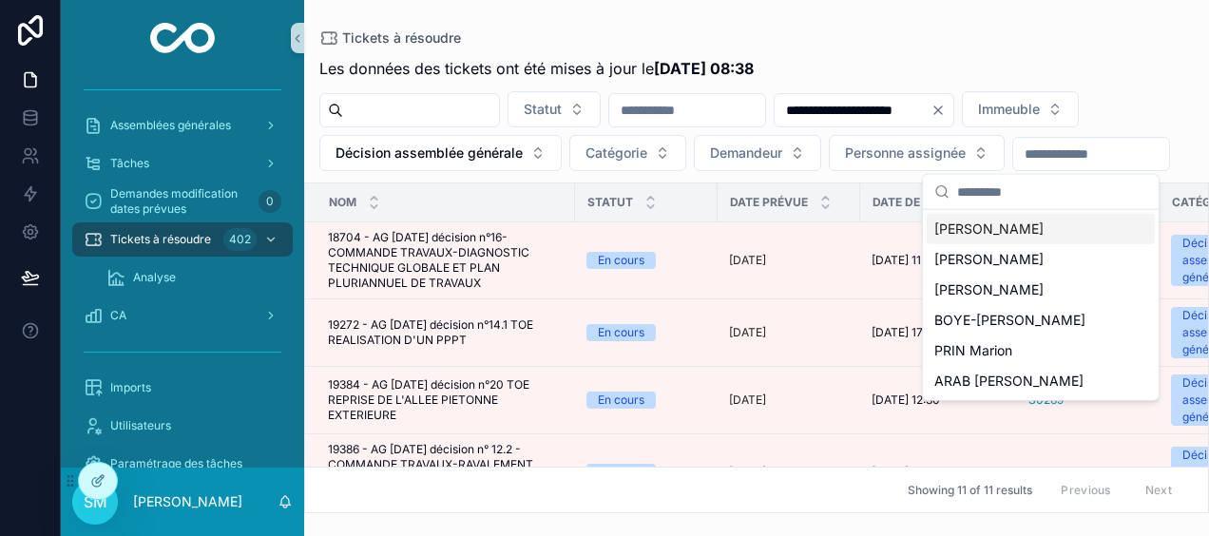
click at [1049, 221] on div "[PERSON_NAME]" at bounding box center [1041, 229] width 228 height 30
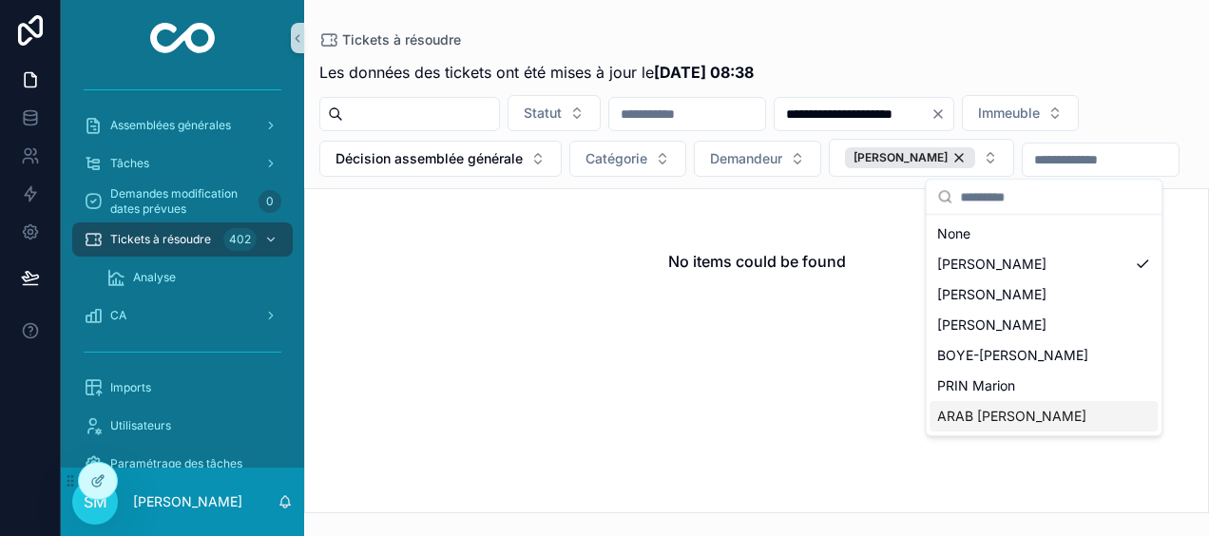
click at [1062, 409] on div "ARAB [PERSON_NAME]" at bounding box center [1044, 416] width 228 height 30
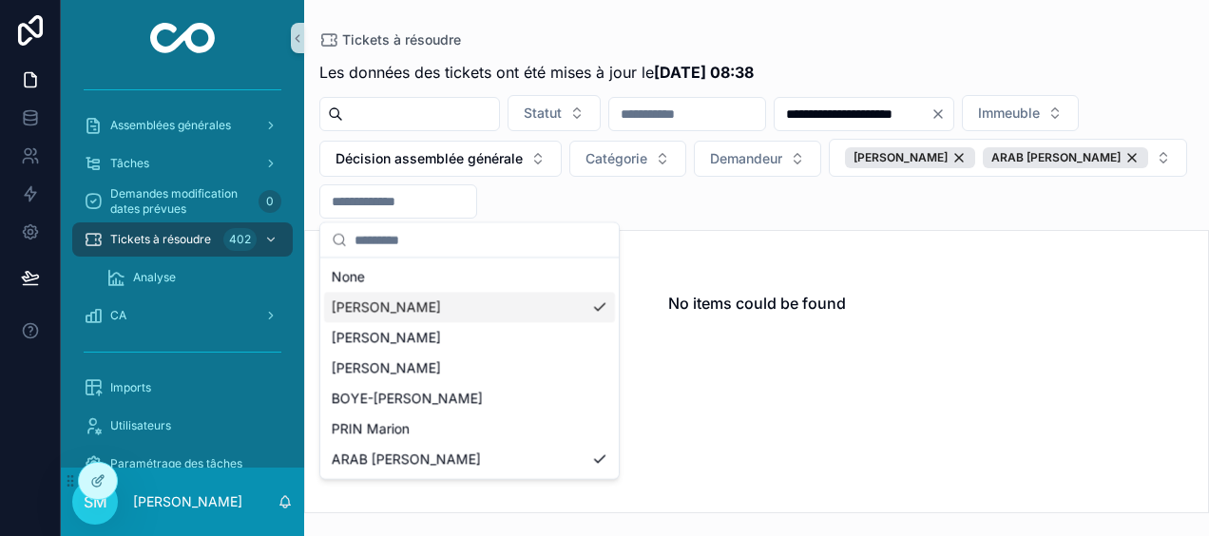
click at [601, 304] on div "[PERSON_NAME]" at bounding box center [469, 307] width 291 height 30
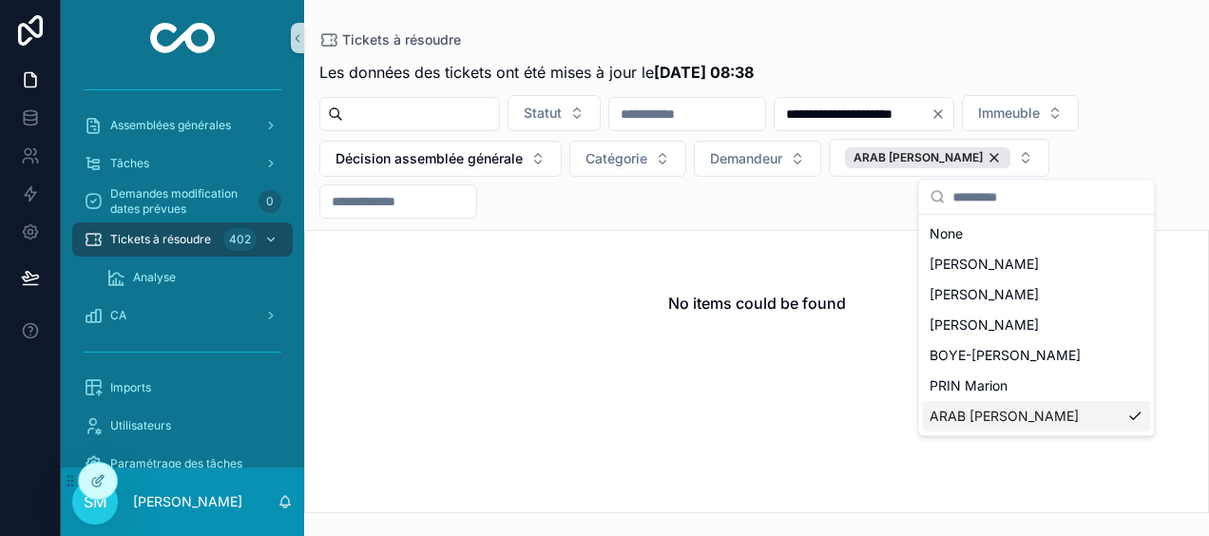
click at [1126, 414] on div "ARAB [PERSON_NAME]" at bounding box center [1036, 416] width 228 height 30
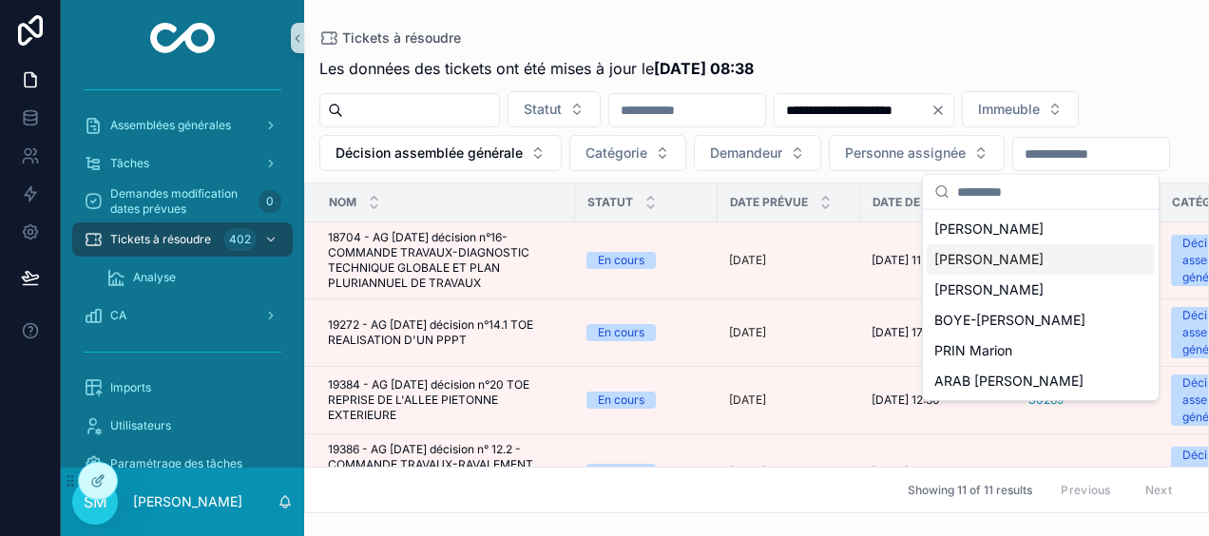
click at [1013, 250] on span "[PERSON_NAME]" at bounding box center [988, 259] width 109 height 19
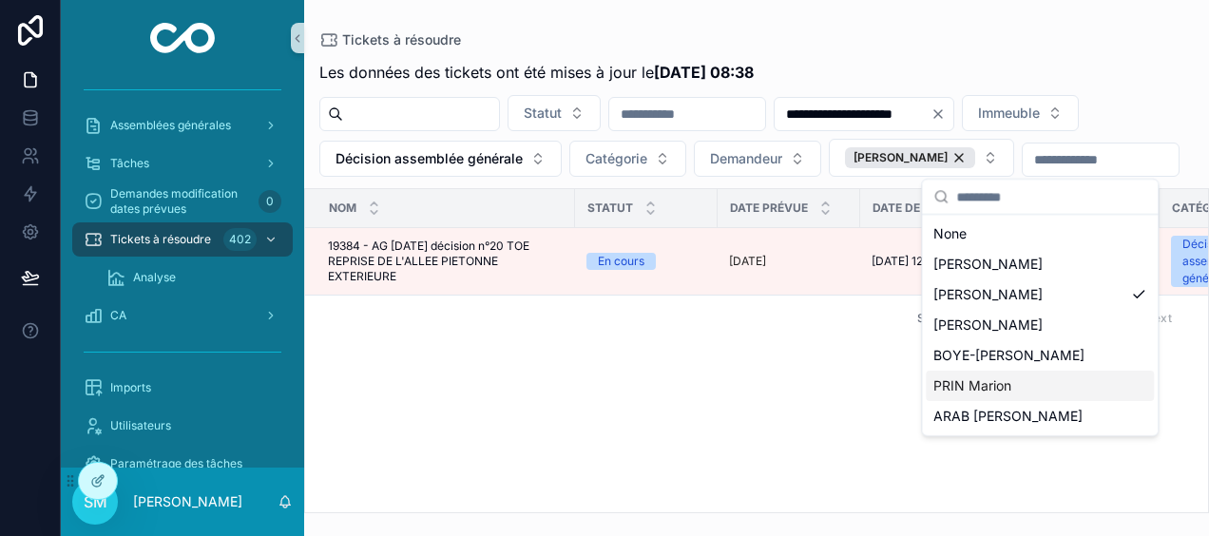
click at [1020, 383] on div "PRIN Marion" at bounding box center [1040, 386] width 228 height 30
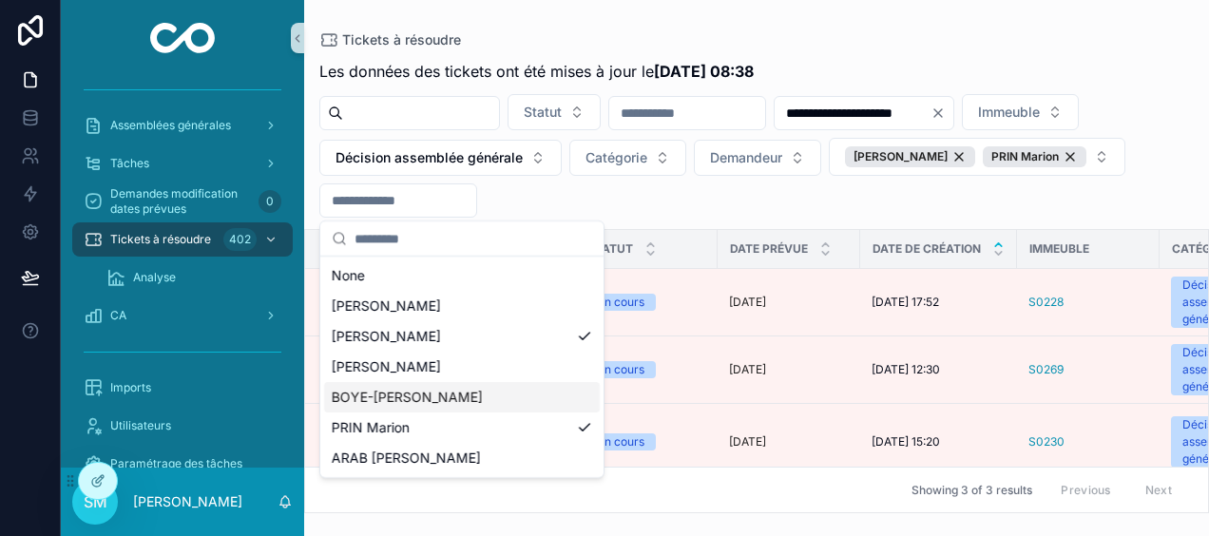
click at [999, 36] on div "Tickets à résoudre" at bounding box center [756, 39] width 874 height 18
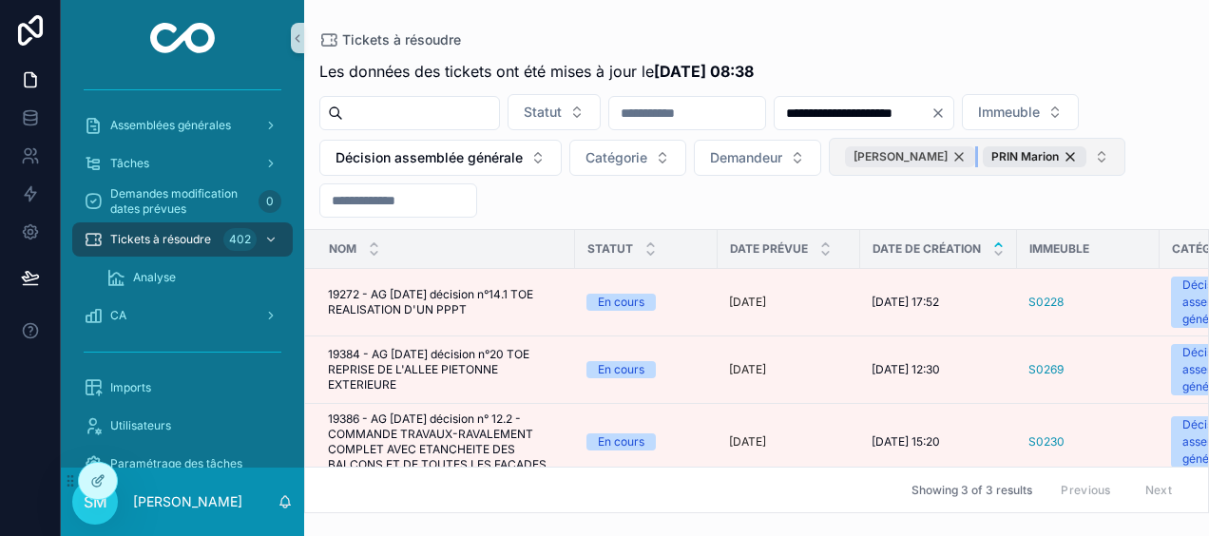
click at [845, 167] on div "[PERSON_NAME]" at bounding box center [910, 156] width 130 height 21
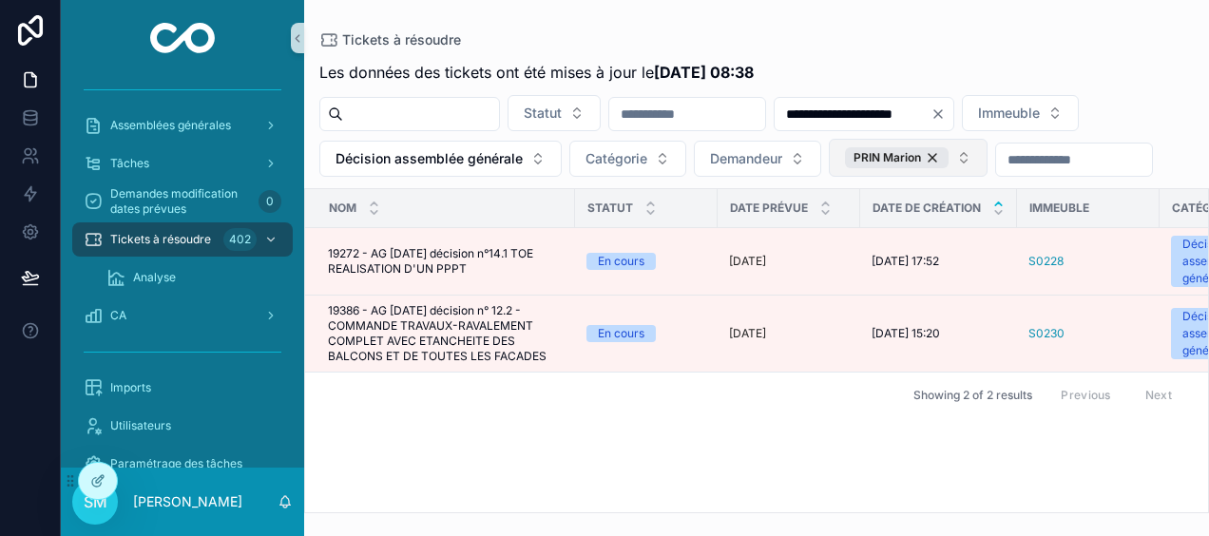
click at [988, 162] on button "PRIN Marion" at bounding box center [908, 158] width 159 height 38
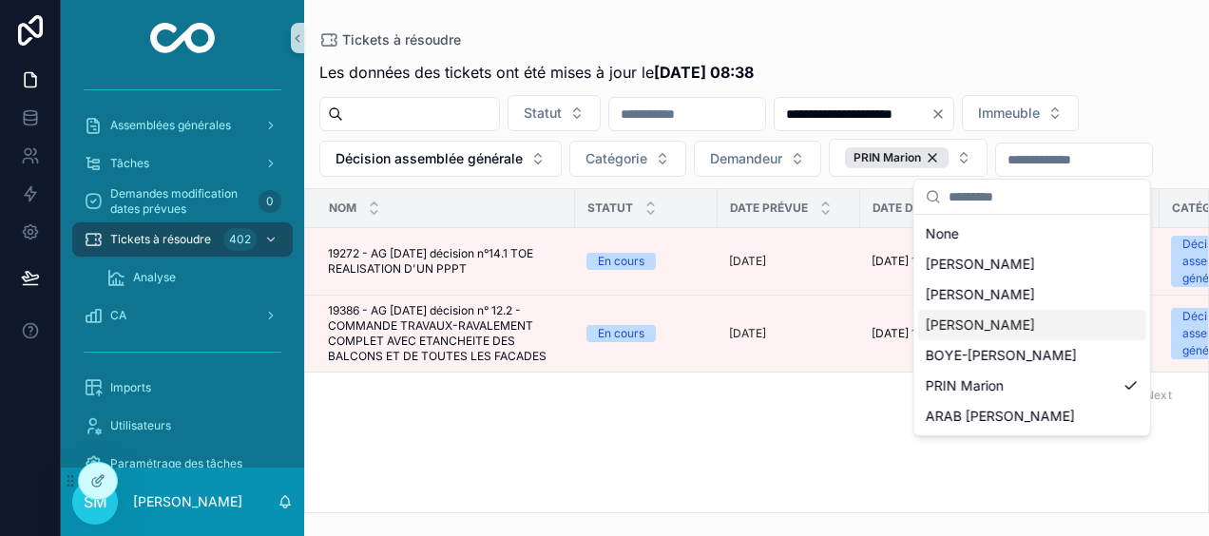
click at [1050, 324] on div "[PERSON_NAME]" at bounding box center [1032, 325] width 228 height 30
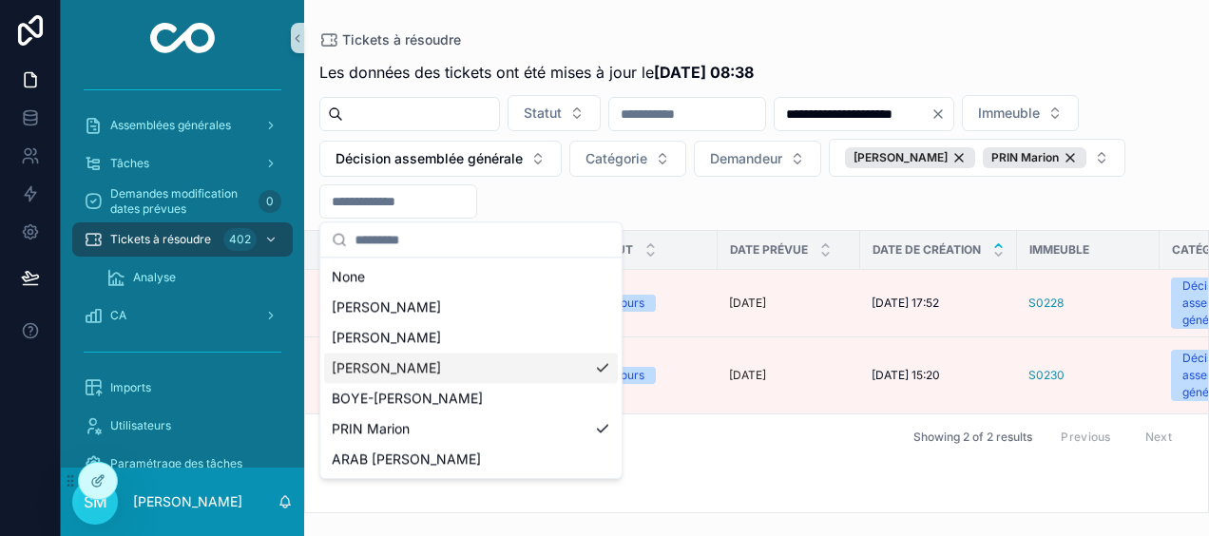
click at [1042, 14] on div "**********" at bounding box center [756, 256] width 905 height 513
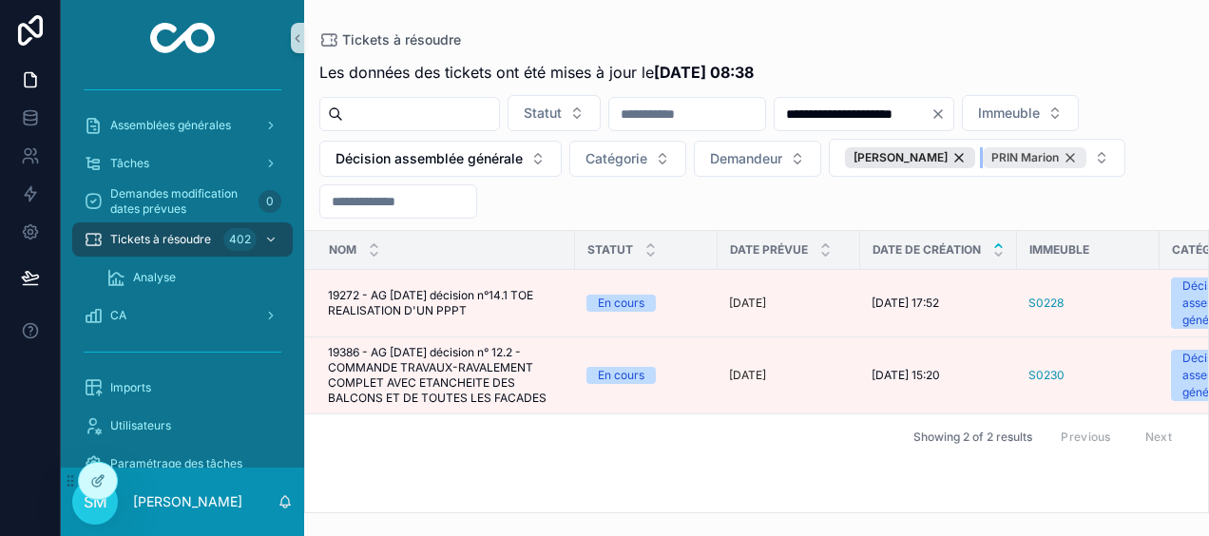
click at [983, 168] on div "PRIN Marion" at bounding box center [1035, 157] width 104 height 21
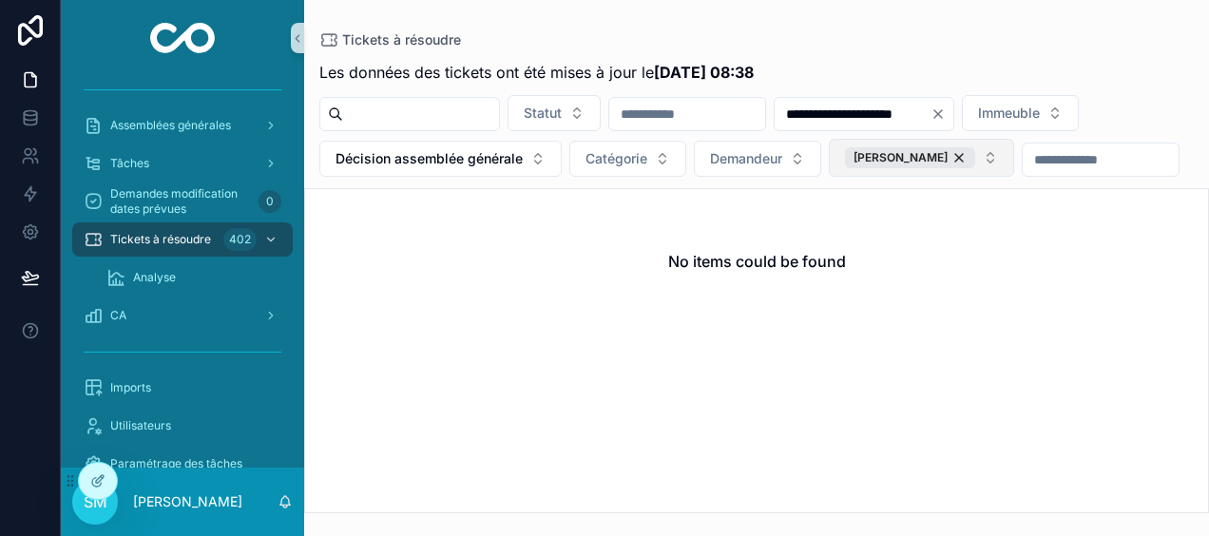
click at [1014, 158] on button "[PERSON_NAME]" at bounding box center [921, 158] width 185 height 38
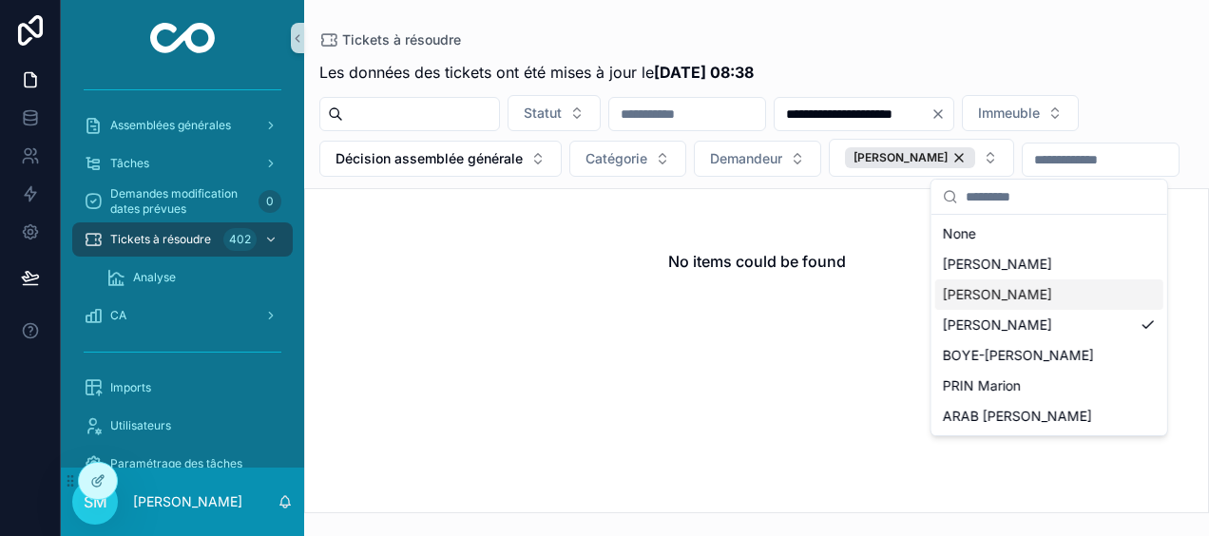
click at [1067, 293] on div "[PERSON_NAME]" at bounding box center [1049, 294] width 228 height 30
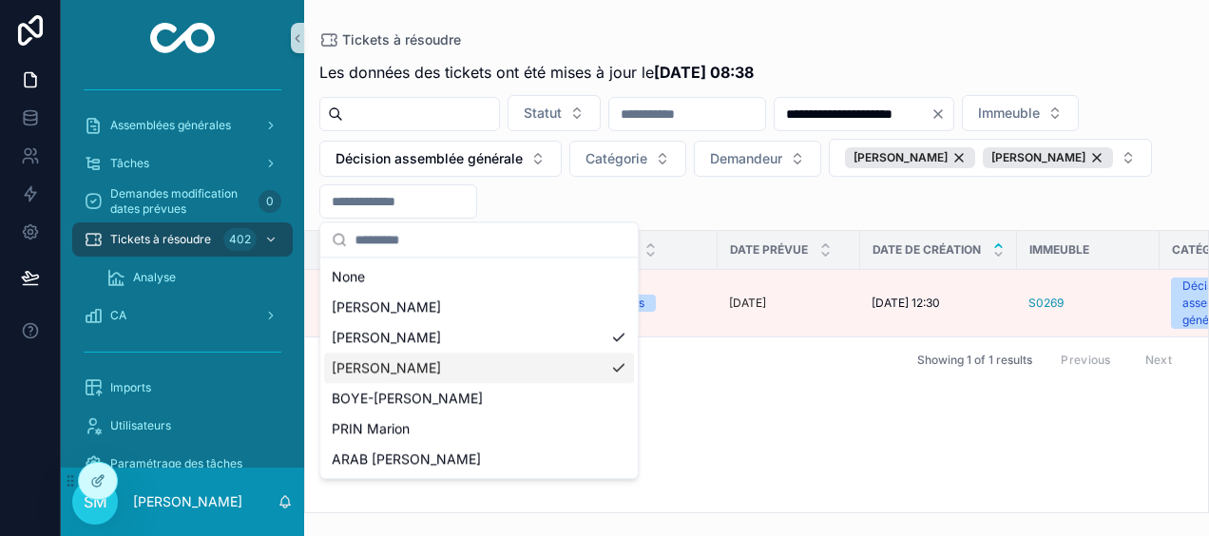
click at [605, 361] on div "[PERSON_NAME]" at bounding box center [479, 368] width 310 height 30
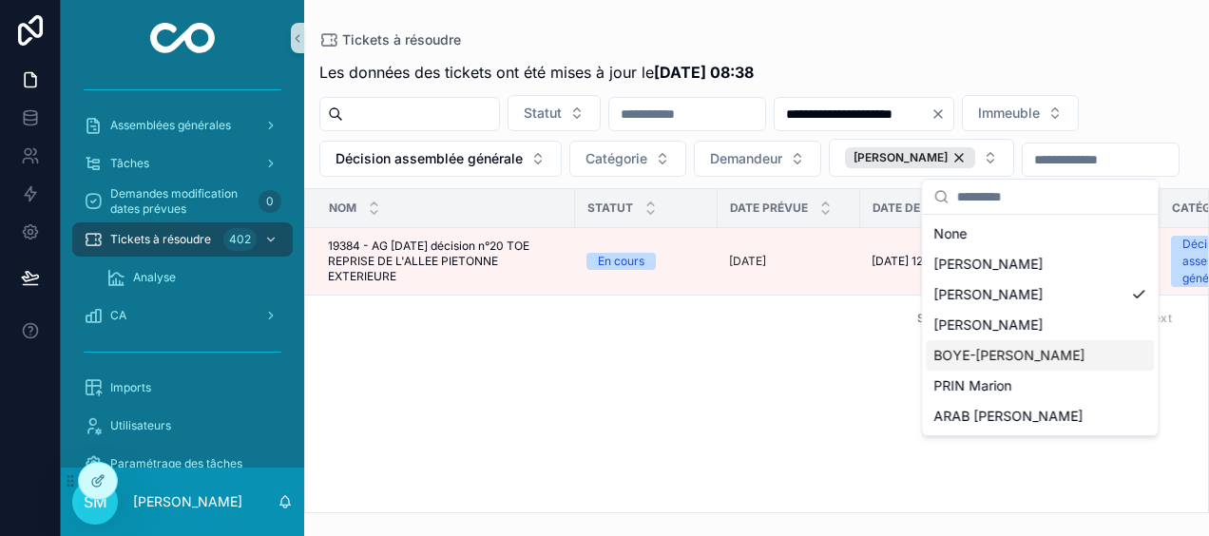
click at [1016, 359] on span "BOYE-[PERSON_NAME]" at bounding box center [1008, 355] width 151 height 19
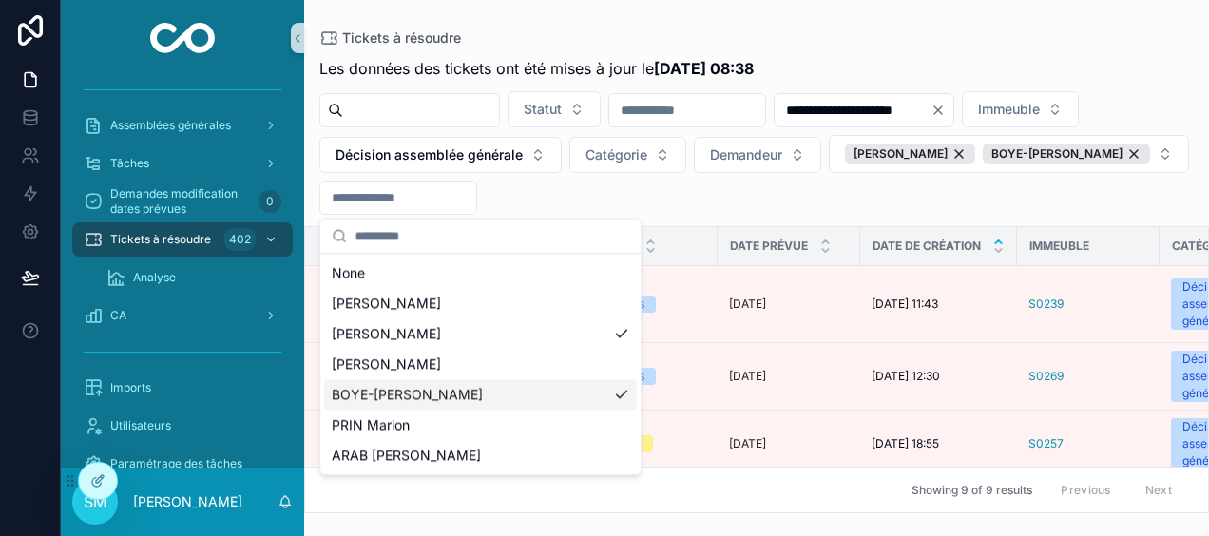
click at [1022, 26] on div "**********" at bounding box center [756, 256] width 905 height 513
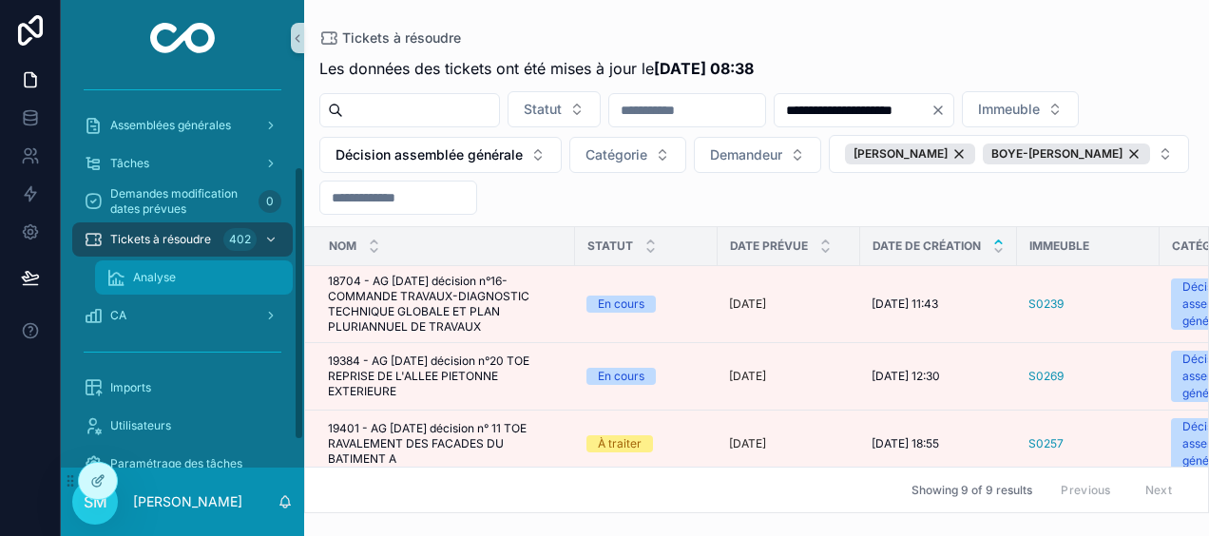
click at [181, 278] on div "Analyse" at bounding box center [193, 277] width 175 height 30
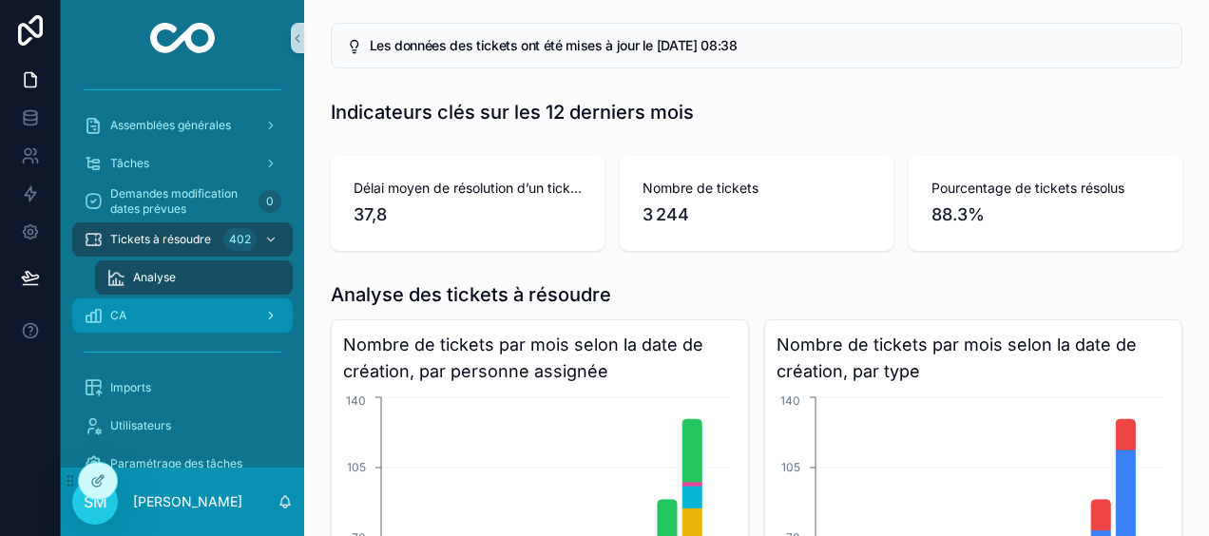
click at [245, 308] on div "CA" at bounding box center [183, 315] width 198 height 30
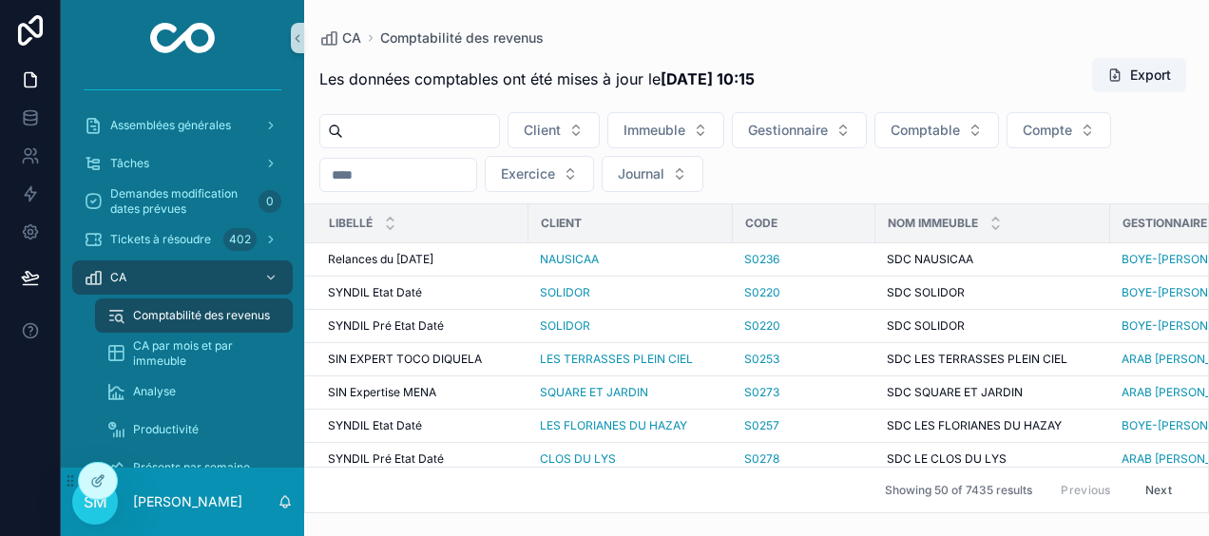
click at [344, 173] on input "scrollable content" at bounding box center [398, 175] width 156 height 27
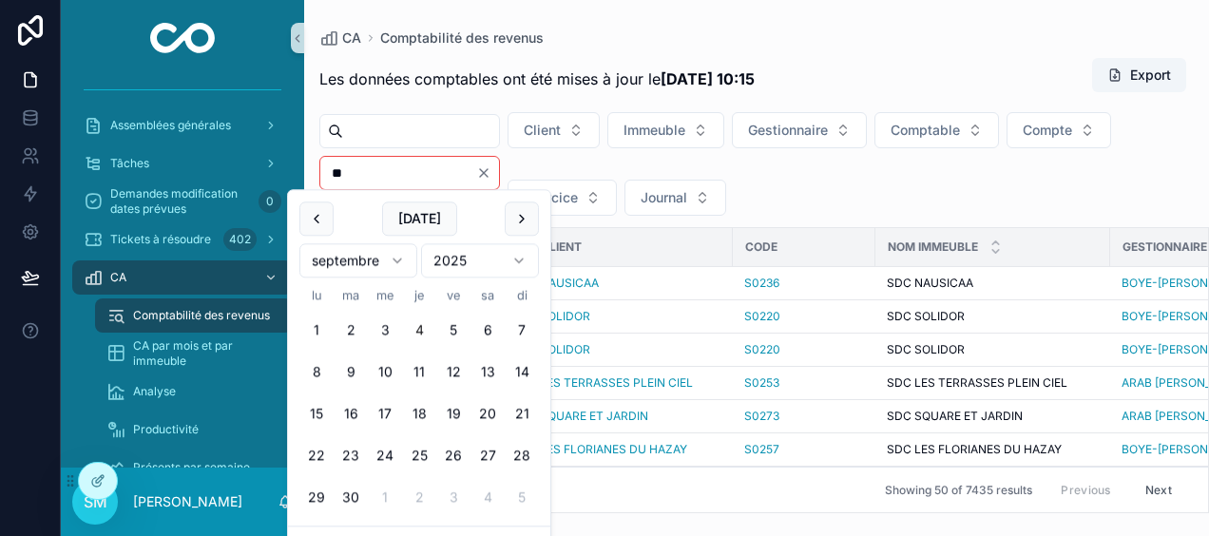
click at [416, 328] on button "4" at bounding box center [419, 331] width 34 height 34
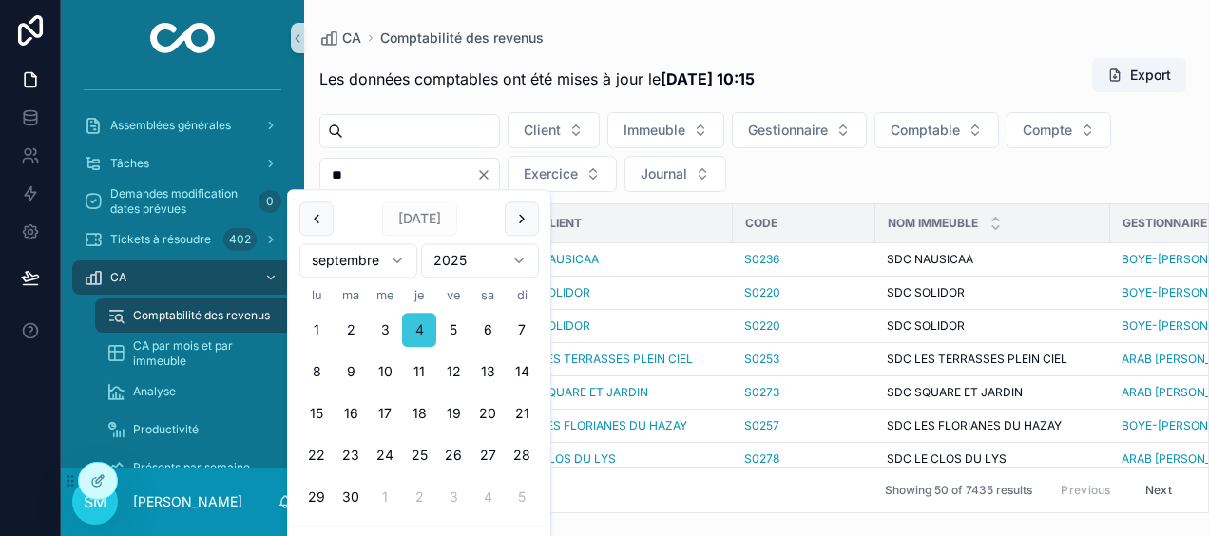
type input "**********"
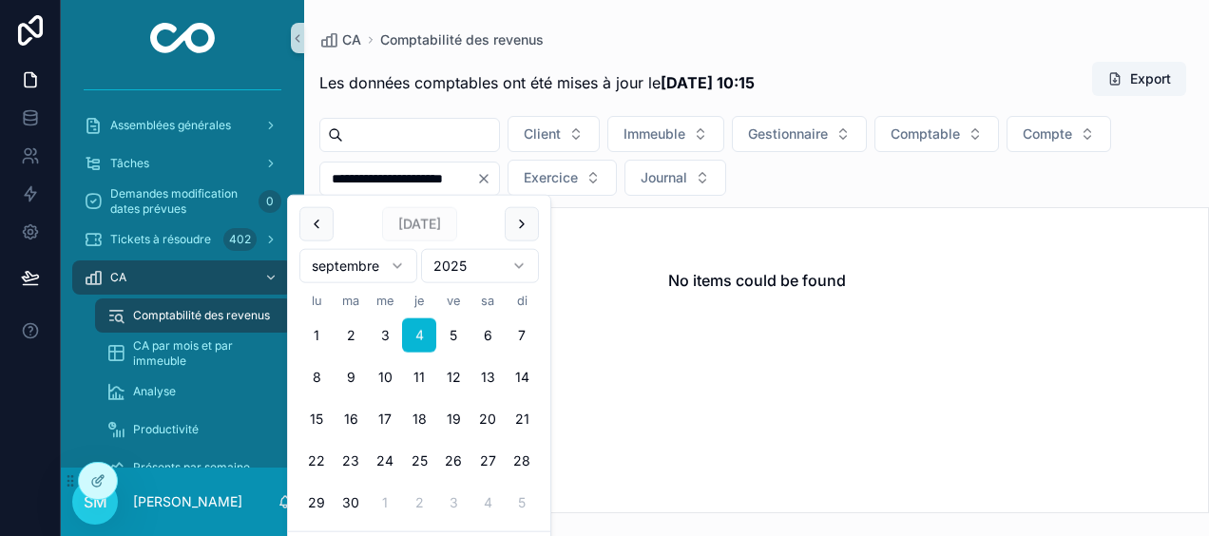
click at [708, 20] on div "**********" at bounding box center [756, 256] width 905 height 513
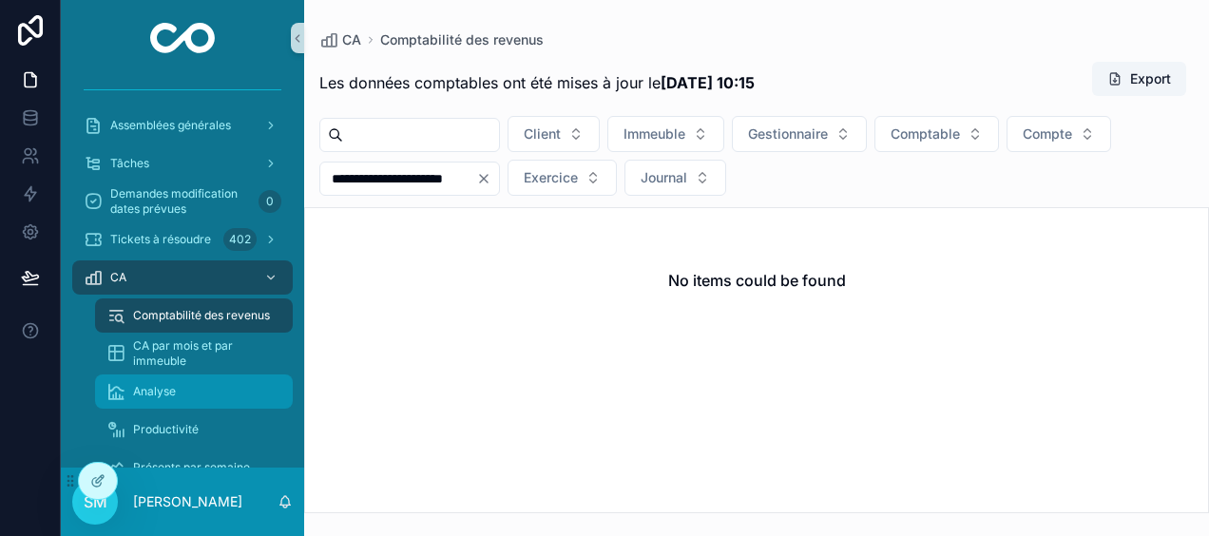
click at [163, 393] on span "Analyse" at bounding box center [154, 391] width 43 height 15
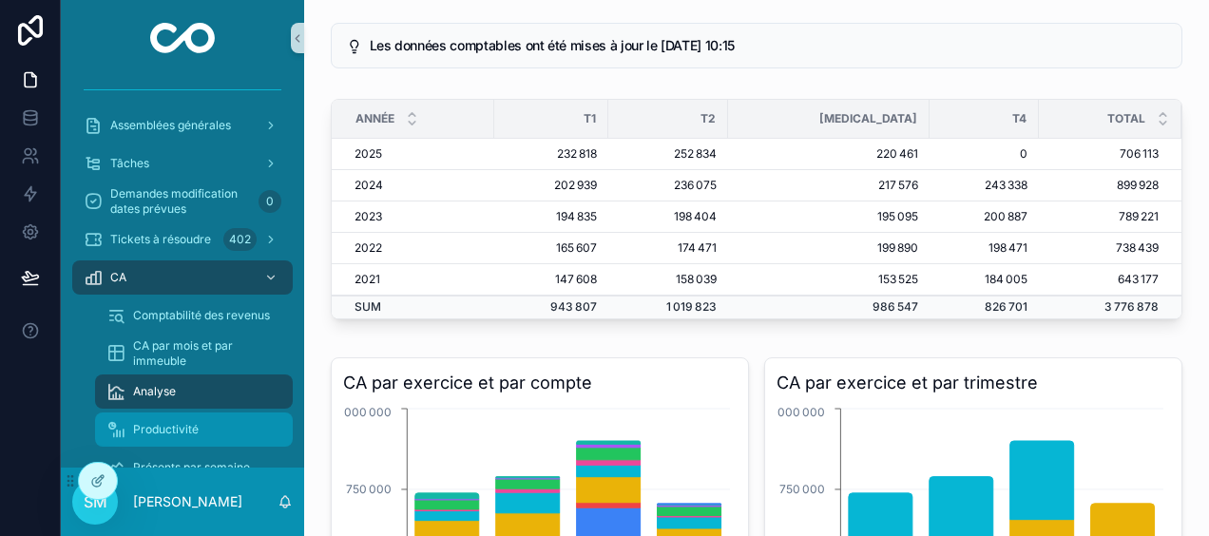
click at [181, 423] on span "Productivité" at bounding box center [166, 429] width 66 height 15
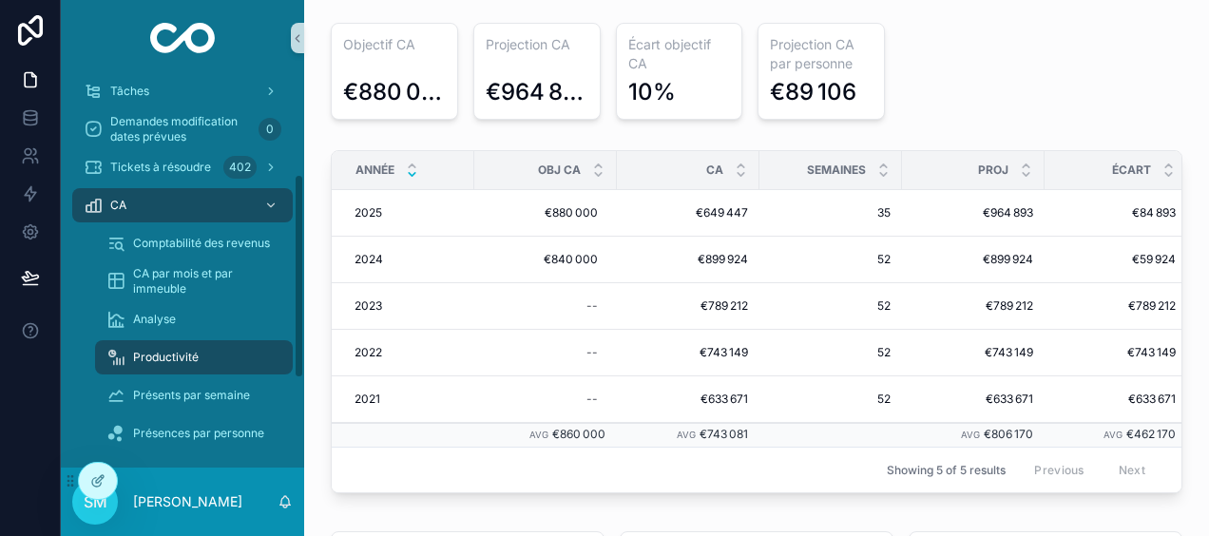
scroll to position [285, 0]
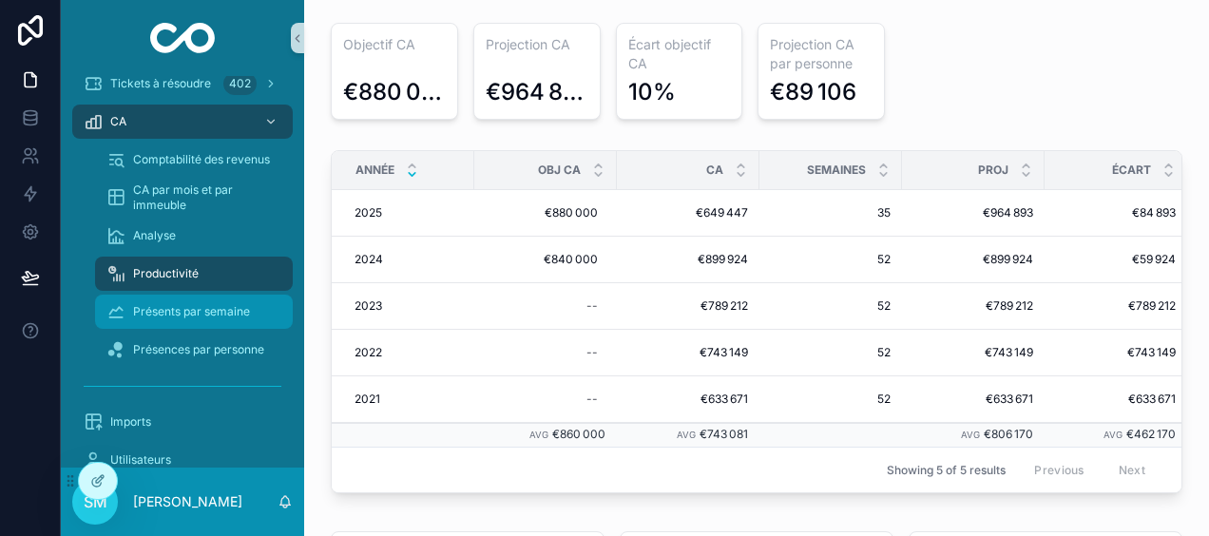
click at [198, 310] on span "Présents par semaine" at bounding box center [191, 311] width 117 height 15
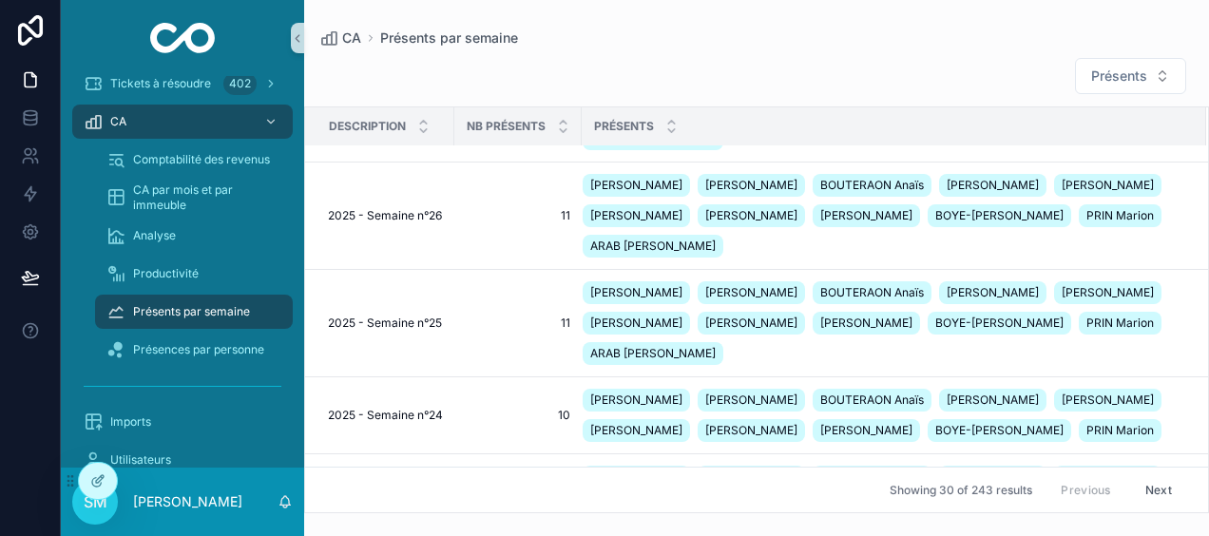
scroll to position [1046, 0]
